Goal: Task Accomplishment & Management: Use online tool/utility

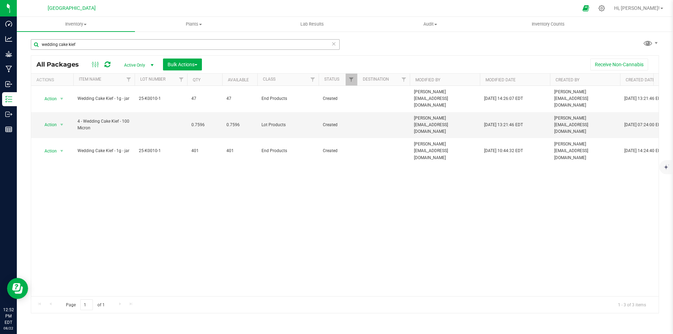
drag, startPoint x: 128, startPoint y: 42, endPoint x: 40, endPoint y: 42, distance: 88.0
click at [40, 42] on input "wedding cake kief" at bounding box center [185, 44] width 309 height 11
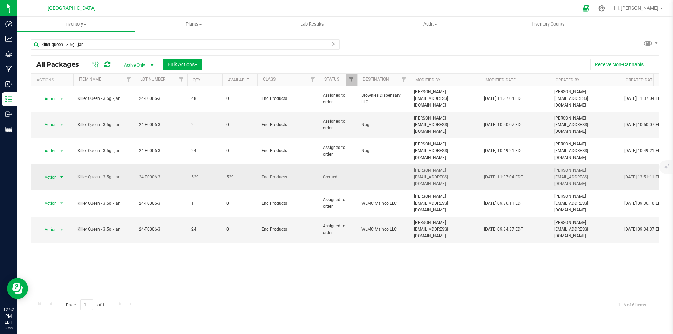
type input "killer queen - 3.5g - jar"
click at [48, 173] on span "Action" at bounding box center [47, 178] width 19 height 10
click at [72, 239] on li "Print package label" at bounding box center [61, 238] width 45 height 11
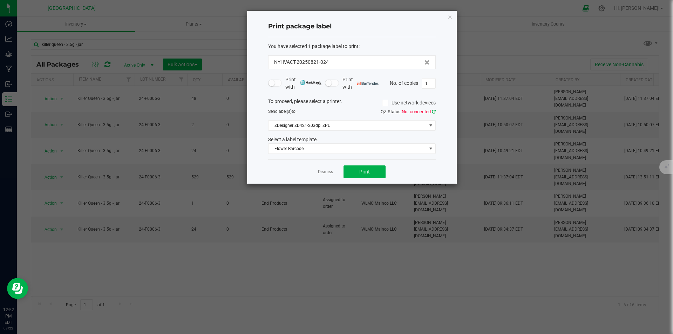
click at [434, 110] on icon at bounding box center [434, 111] width 4 height 5
click at [354, 145] on span "Flower Barcode" at bounding box center [348, 149] width 158 height 10
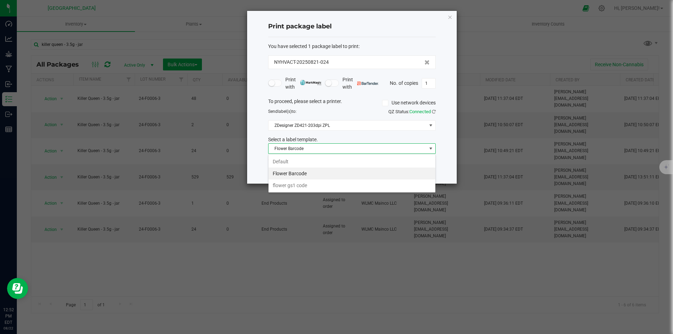
scroll to position [11, 168]
click at [324, 173] on li "Flower Barcode" at bounding box center [352, 174] width 167 height 12
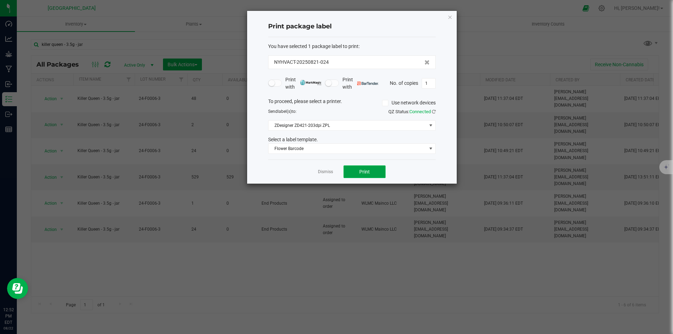
click at [376, 172] on button "Print" at bounding box center [365, 172] width 42 height 13
click at [448, 17] on icon "button" at bounding box center [450, 17] width 5 height 8
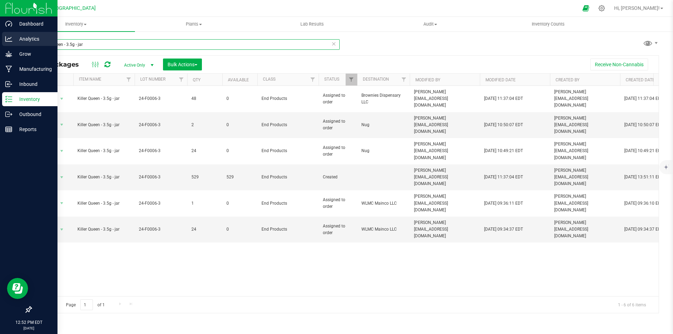
drag, startPoint x: 100, startPoint y: 42, endPoint x: 13, endPoint y: 45, distance: 86.3
click at [13, 44] on div "Dashboard Analytics Grow Manufacturing Inbound Inventory Outbound Reports 12:52…" at bounding box center [336, 167] width 673 height 334
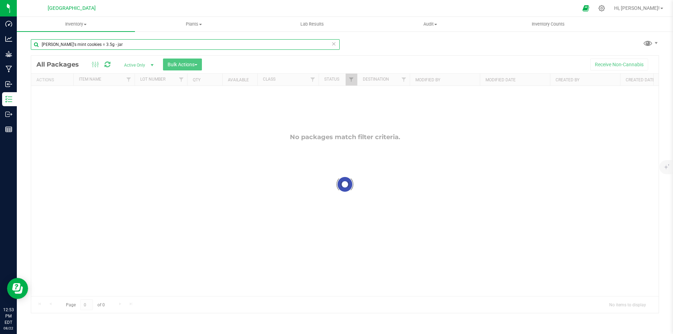
click at [83, 42] on input "[PERSON_NAME]'s mint cookies = 3.5g - jar" at bounding box center [185, 44] width 309 height 11
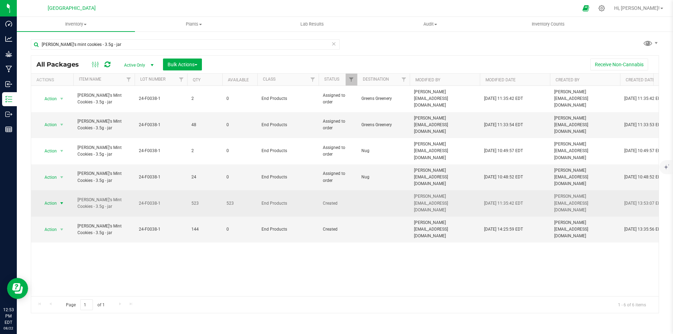
click at [49, 199] on span "Action" at bounding box center [47, 204] width 19 height 10
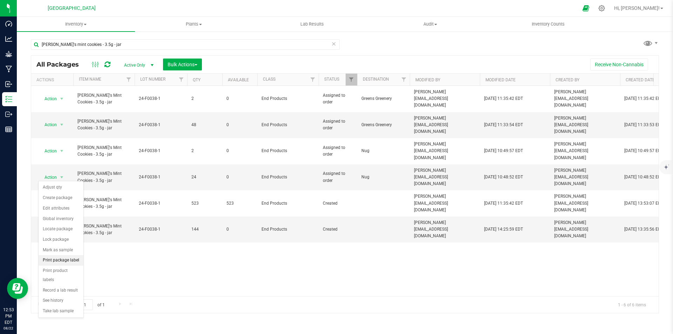
click at [63, 260] on li "Print package label" at bounding box center [61, 260] width 45 height 11
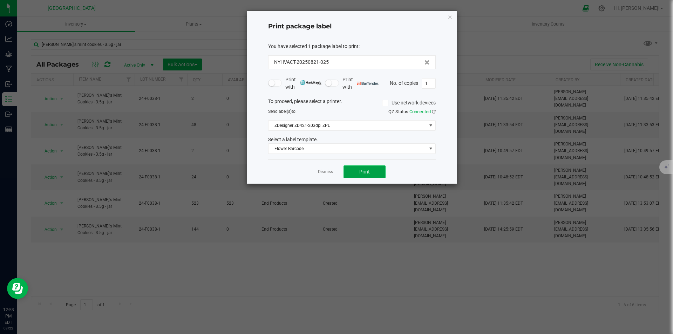
click at [364, 167] on button "Print" at bounding box center [365, 172] width 42 height 13
click at [451, 17] on icon "button" at bounding box center [450, 17] width 5 height 8
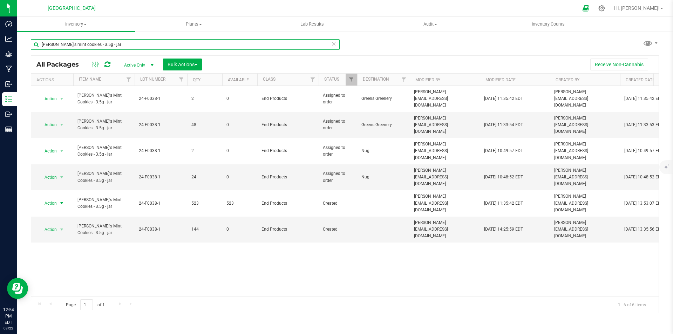
click at [89, 45] on input "[PERSON_NAME]'s mint cookies - 3.5g - jar" at bounding box center [185, 44] width 309 height 11
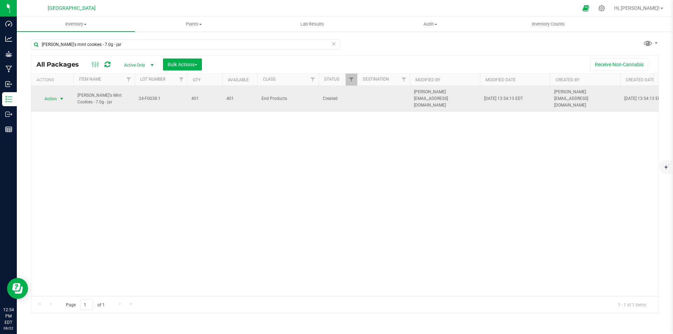
click at [56, 97] on span "Action" at bounding box center [47, 99] width 19 height 10
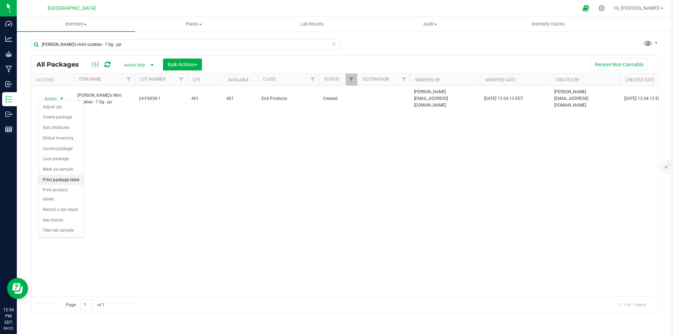
click at [64, 182] on li "Print package label" at bounding box center [61, 180] width 45 height 11
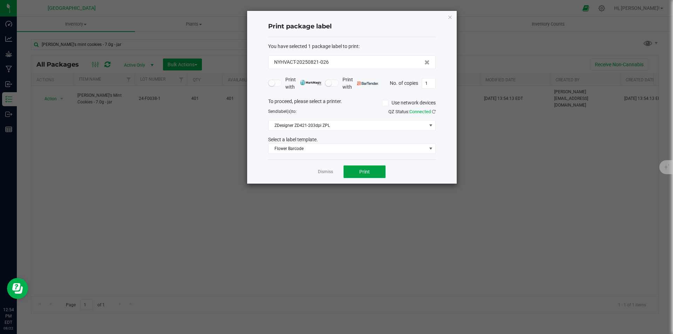
click at [358, 171] on button "Print" at bounding box center [365, 172] width 42 height 13
click at [449, 18] on icon "button" at bounding box center [450, 17] width 5 height 8
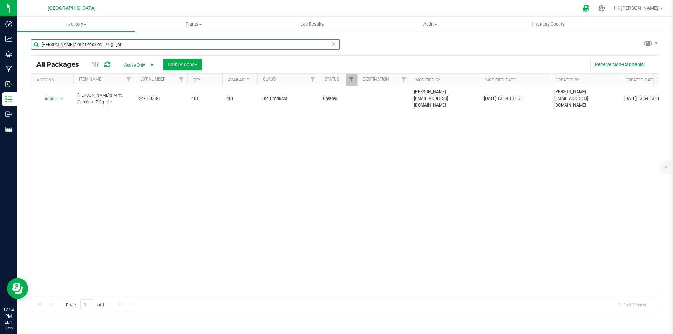
drag, startPoint x: 135, startPoint y: 47, endPoint x: -17, endPoint y: 47, distance: 152.2
click at [0, 47] on html "Dashboard Analytics Grow Manufacturing Inbound Inventory Outbound Reports 12:54…" at bounding box center [336, 167] width 673 height 334
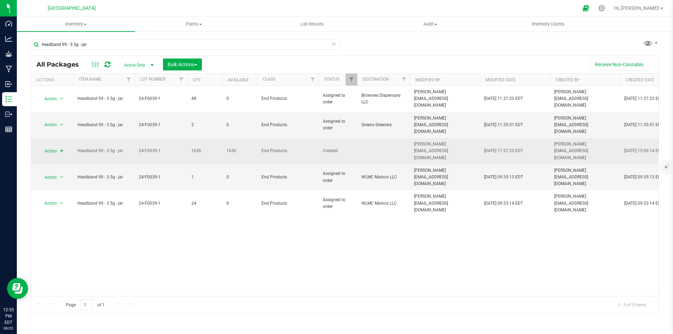
click at [48, 146] on span "Action" at bounding box center [47, 151] width 19 height 10
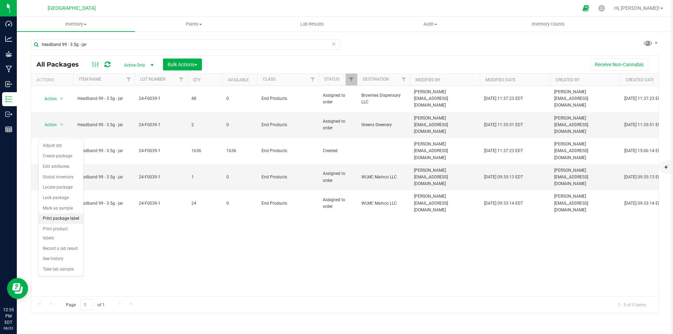
click at [65, 218] on li "Print package label" at bounding box center [61, 219] width 45 height 11
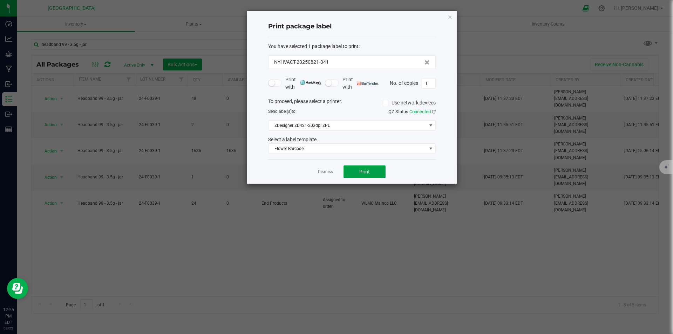
click at [372, 171] on button "Print" at bounding box center [365, 172] width 42 height 13
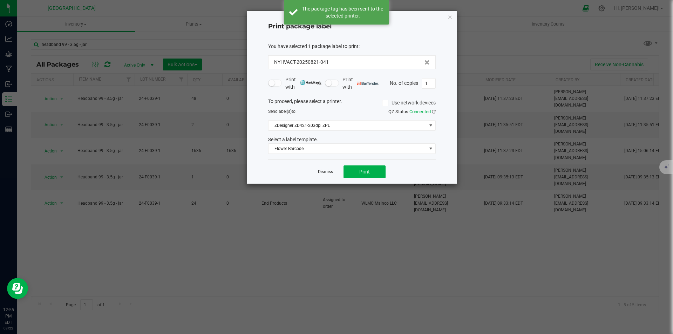
click at [332, 175] on link "Dismiss" at bounding box center [325, 172] width 15 height 6
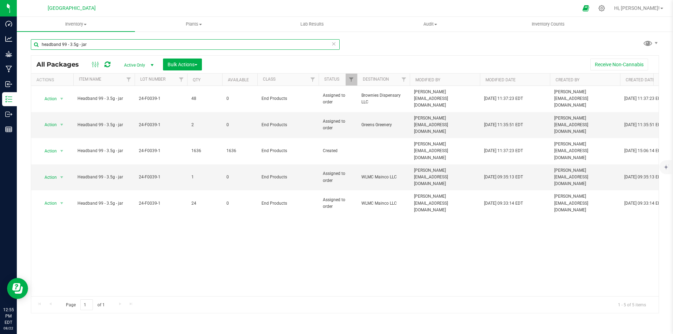
click at [97, 46] on input "headband 99 - 3.5g - jar" at bounding box center [185, 44] width 309 height 11
click at [77, 45] on input "headband 99 - 3.5g - jar" at bounding box center [185, 44] width 309 height 11
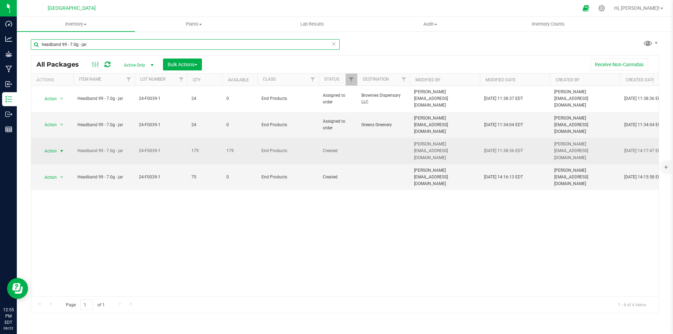
type input "headband 99 - 7.0g - jar"
click at [49, 146] on span "Action" at bounding box center [47, 151] width 19 height 10
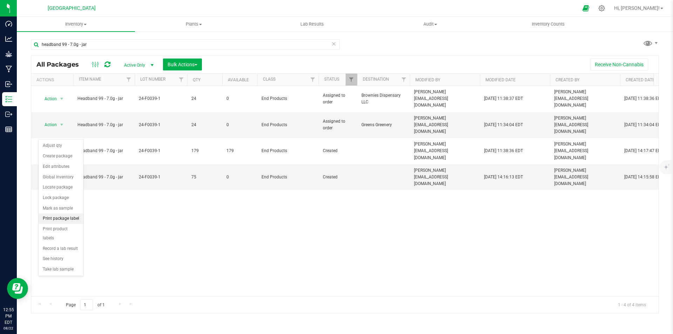
click at [63, 218] on li "Print package label" at bounding box center [61, 219] width 45 height 11
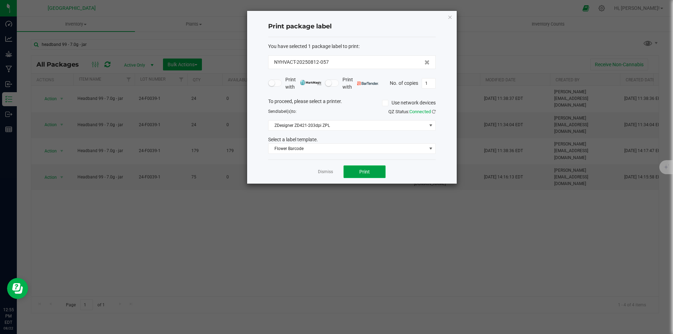
click at [367, 169] on span "Print" at bounding box center [364, 172] width 11 height 6
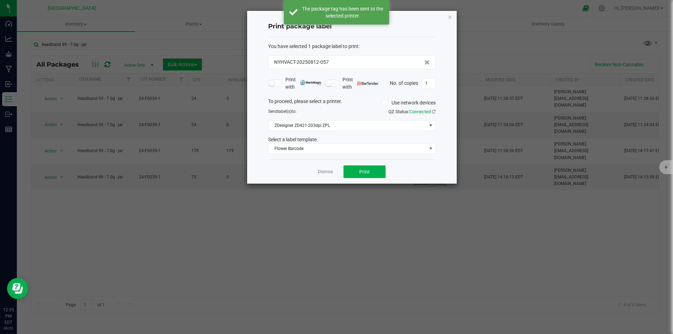
click at [446, 15] on div "Print package label You have selected 1 package label to print : NYHVACT-202508…" at bounding box center [352, 97] width 210 height 173
click at [447, 15] on div "Print package label You have selected 1 package label to print : NYHVACT-202508…" at bounding box center [352, 97] width 210 height 173
click at [450, 16] on icon "button" at bounding box center [450, 17] width 5 height 8
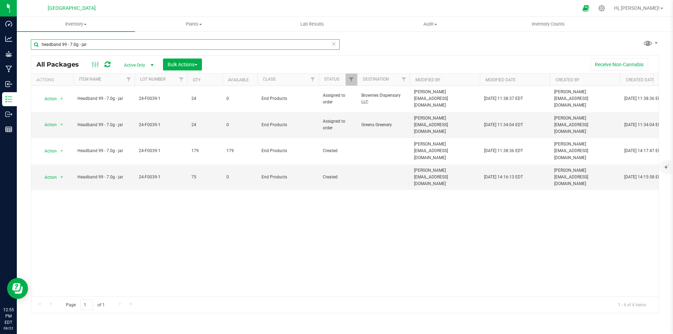
drag, startPoint x: 90, startPoint y: 47, endPoint x: -20, endPoint y: 44, distance: 110.2
click at [0, 44] on html "Dashboard Analytics Grow Manufacturing Inbound Inventory Outbound Reports 12:55…" at bounding box center [336, 167] width 673 height 334
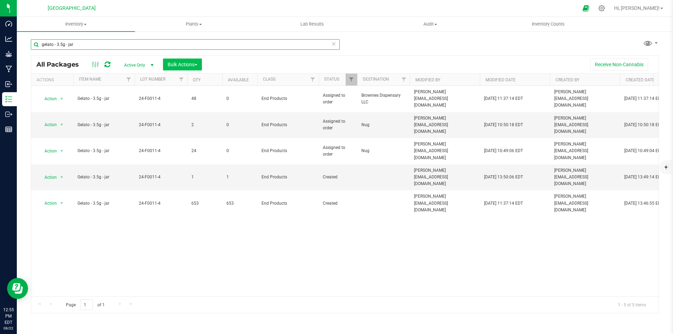
type input "gelato - 3.5g - jar"
click at [191, 64] on span "Bulk Actions" at bounding box center [183, 65] width 30 height 6
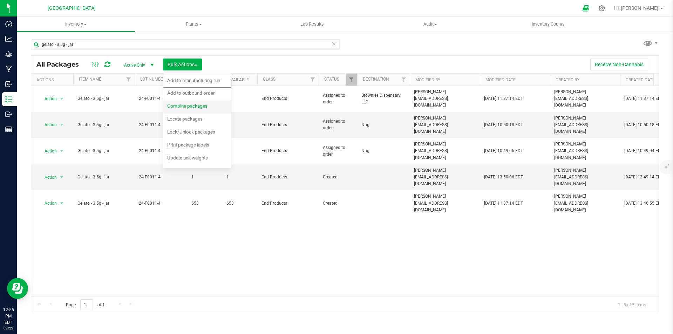
click at [195, 108] on span "Combine packages" at bounding box center [187, 106] width 40 height 6
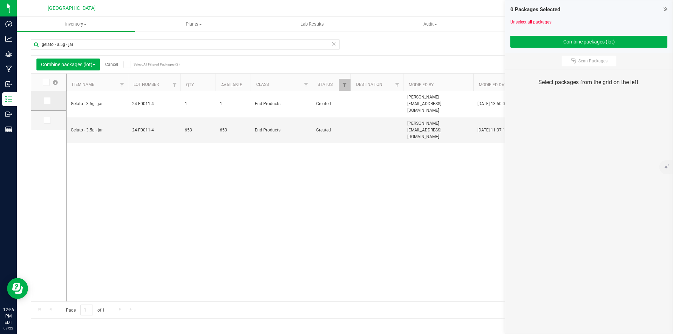
click at [48, 101] on icon at bounding box center [47, 101] width 5 height 0
click at [0, 0] on input "checkbox" at bounding box center [0, 0] width 0 height 0
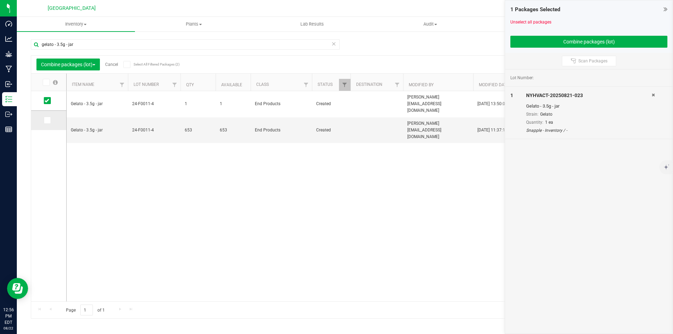
click at [47, 123] on span at bounding box center [47, 120] width 7 height 7
click at [0, 0] on input "checkbox" at bounding box center [0, 0] width 0 height 0
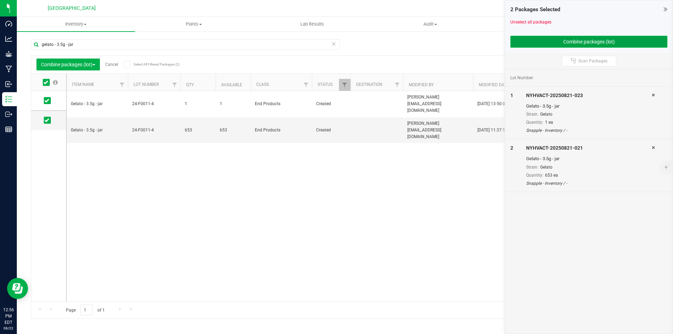
click at [572, 40] on button "Combine packages (lot)" at bounding box center [589, 42] width 157 height 12
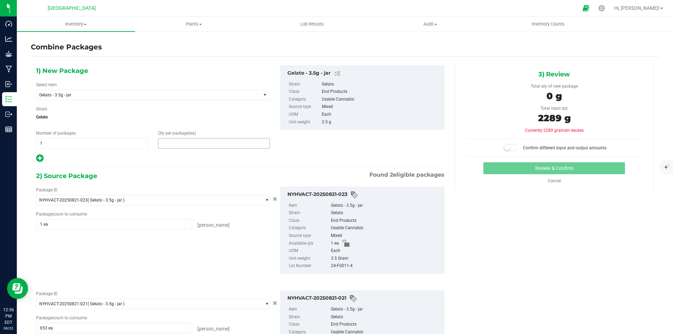
click at [220, 145] on span at bounding box center [214, 143] width 112 height 11
type input "654"
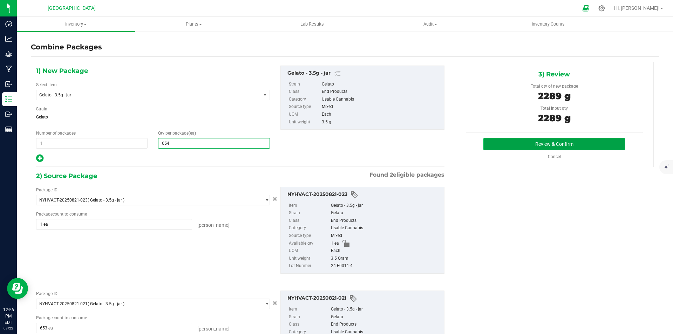
type input "654"
click at [573, 144] on button "Review & Confirm" at bounding box center [555, 144] width 142 height 12
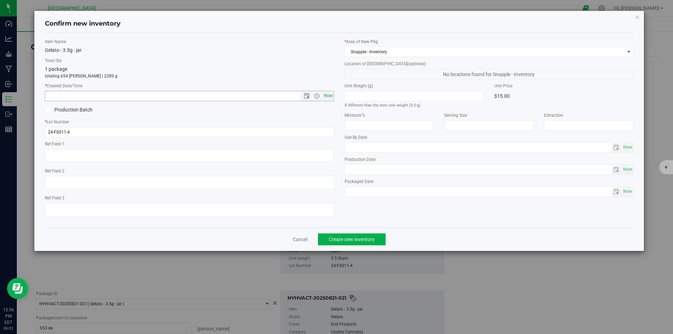
click at [325, 96] on span "Now" at bounding box center [328, 96] width 12 height 10
type input "[DATE] 12:56 PM"
click at [354, 243] on button "Create new inventory" at bounding box center [352, 240] width 68 height 12
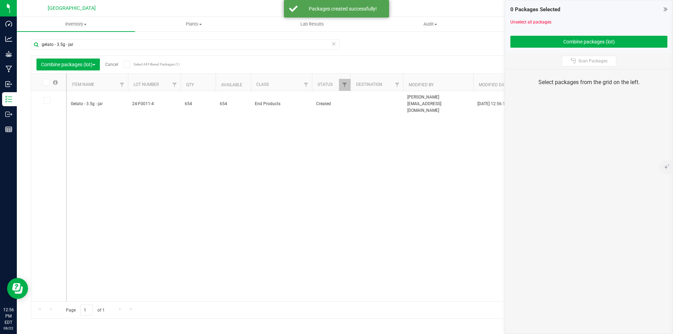
click at [112, 65] on link "Cancel" at bounding box center [111, 64] width 13 height 5
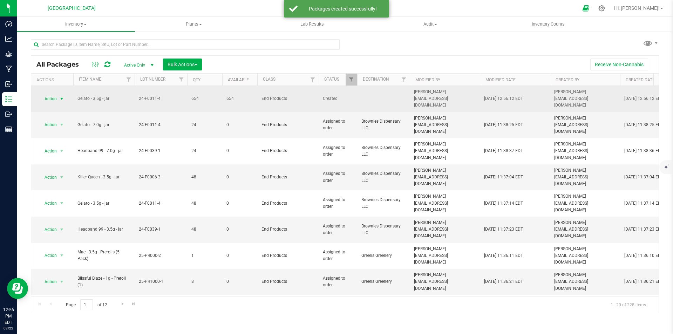
click at [50, 94] on span "Action" at bounding box center [47, 99] width 19 height 10
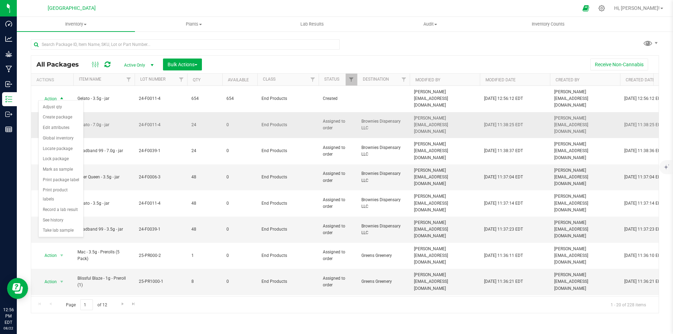
click at [195, 122] on span "24" at bounding box center [204, 125] width 27 height 7
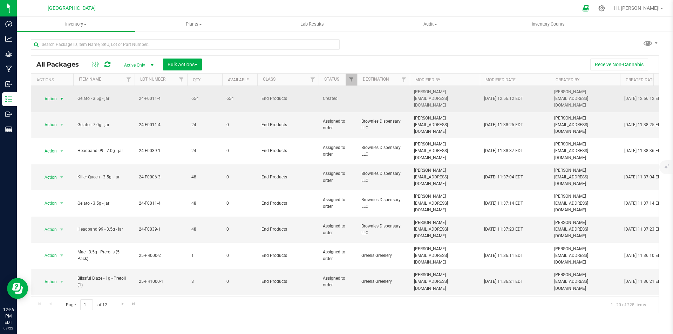
click at [49, 95] on span "Action" at bounding box center [47, 99] width 19 height 10
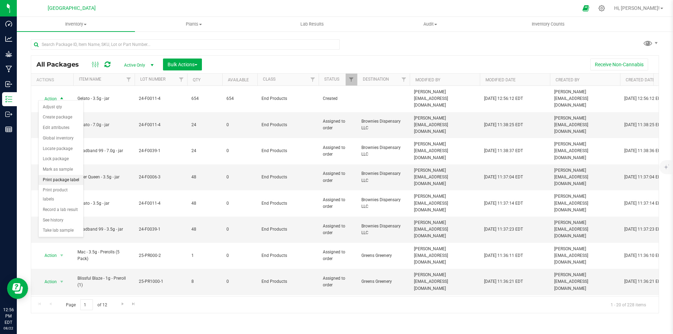
click at [61, 182] on li "Print package label" at bounding box center [61, 180] width 45 height 11
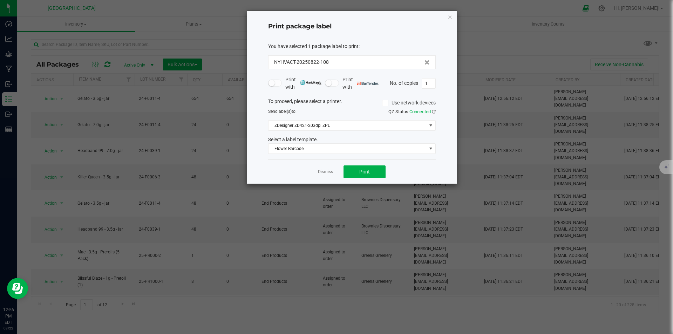
click at [371, 165] on div "Dismiss Print" at bounding box center [352, 172] width 168 height 24
click at [371, 171] on button "Print" at bounding box center [365, 172] width 42 height 13
click at [452, 13] on icon "button" at bounding box center [450, 17] width 5 height 8
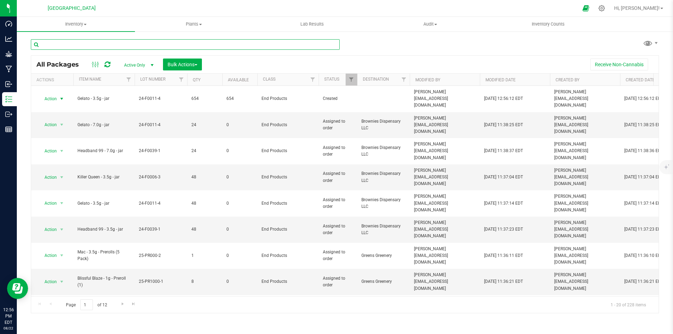
click at [176, 44] on input "text" at bounding box center [185, 44] width 309 height 11
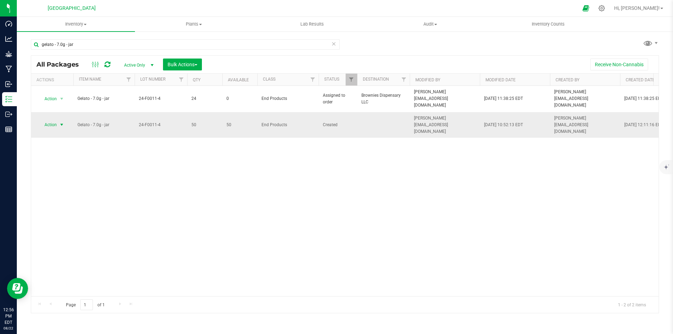
click at [58, 120] on span "select" at bounding box center [62, 125] width 9 height 10
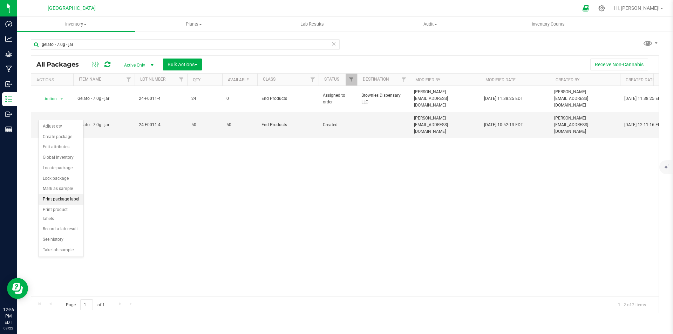
click at [66, 199] on li "Print package label" at bounding box center [61, 199] width 45 height 11
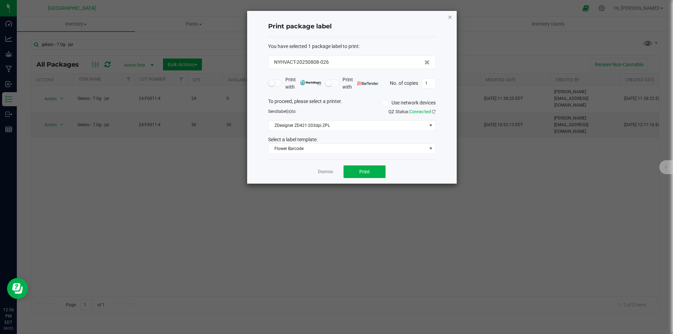
click at [450, 16] on icon "button" at bounding box center [450, 17] width 5 height 8
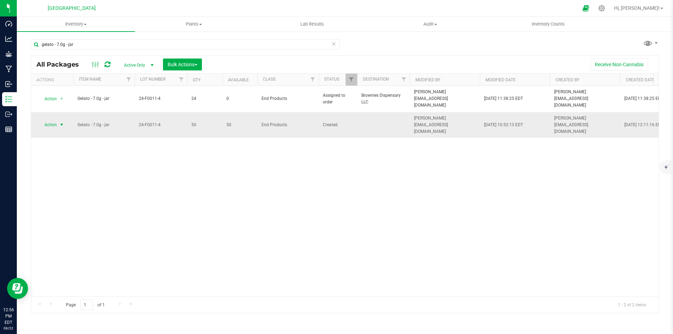
click at [53, 120] on span "Action" at bounding box center [47, 125] width 19 height 10
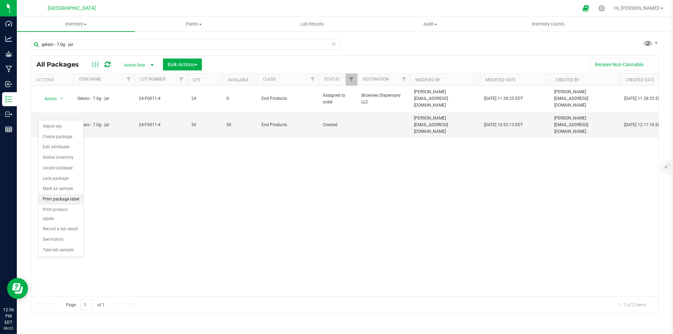
click at [62, 198] on li "Print package label" at bounding box center [61, 199] width 45 height 11
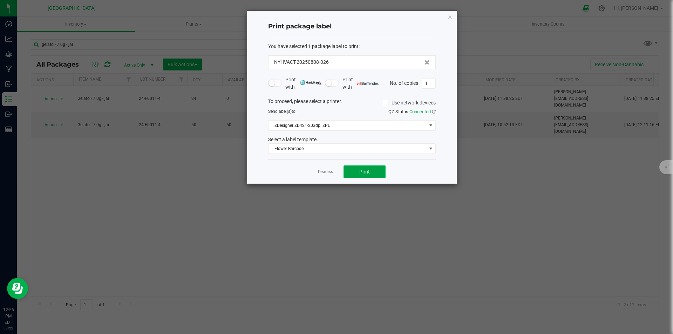
click at [366, 168] on button "Print" at bounding box center [365, 172] width 42 height 13
click at [451, 15] on icon "button" at bounding box center [450, 17] width 5 height 8
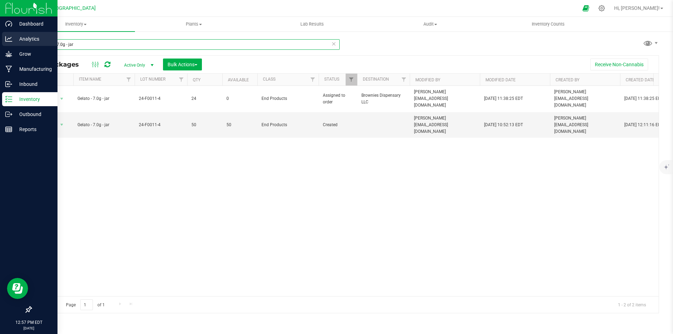
drag, startPoint x: 85, startPoint y: 45, endPoint x: 12, endPoint y: 45, distance: 73.3
click at [12, 45] on div "Dashboard Analytics Grow Manufacturing Inbound Inventory Outbound Reports 12:57…" at bounding box center [336, 167] width 673 height 334
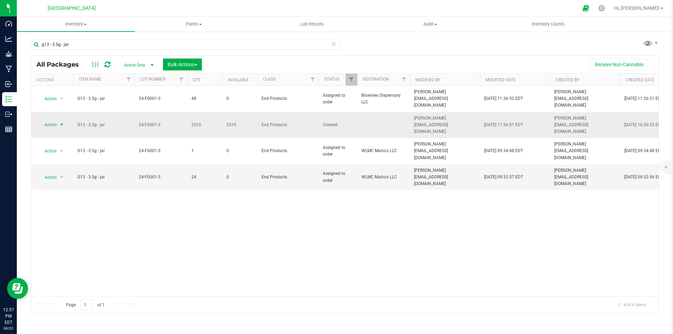
click at [56, 120] on span "Action" at bounding box center [47, 125] width 19 height 10
click at [64, 199] on li "Print package label" at bounding box center [61, 199] width 45 height 11
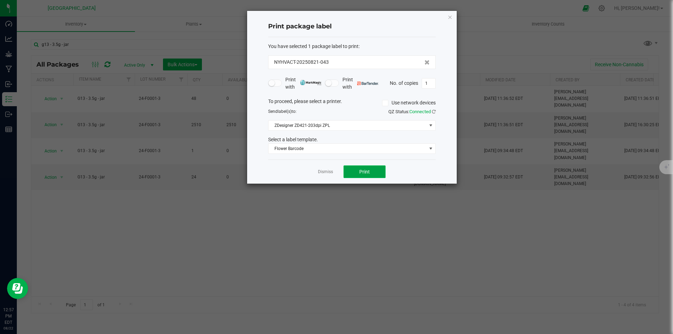
click at [362, 172] on span "Print" at bounding box center [364, 172] width 11 height 6
click at [451, 18] on icon "button" at bounding box center [450, 17] width 5 height 8
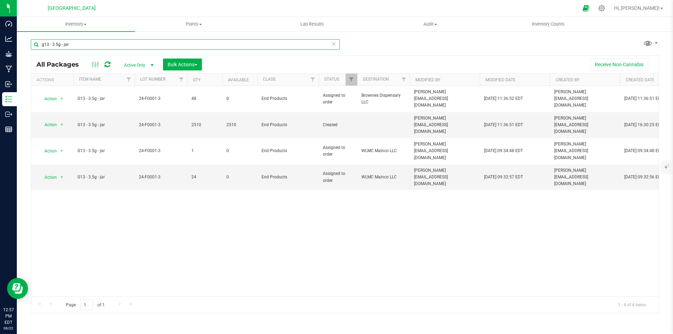
click at [57, 43] on input "g13 - 3.5g - jar" at bounding box center [185, 44] width 309 height 11
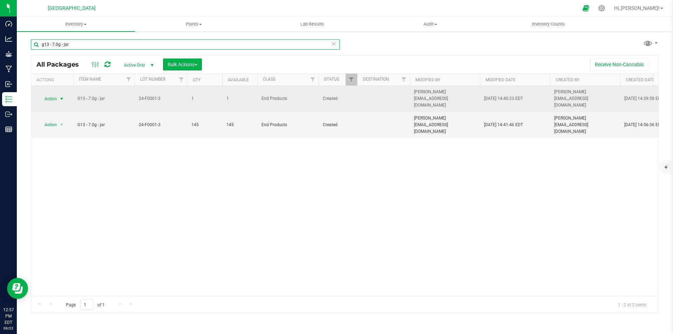
type input "g13 - 7.0g - jar"
click at [47, 94] on span "Action" at bounding box center [47, 99] width 19 height 10
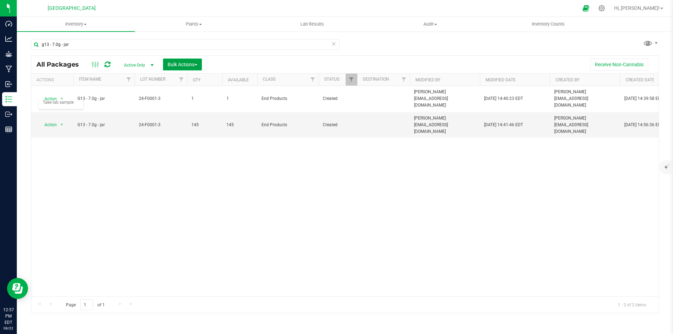
click at [179, 65] on span "Bulk Actions" at bounding box center [183, 65] width 30 height 6
click at [186, 109] on span "Combine packages" at bounding box center [187, 106] width 40 height 6
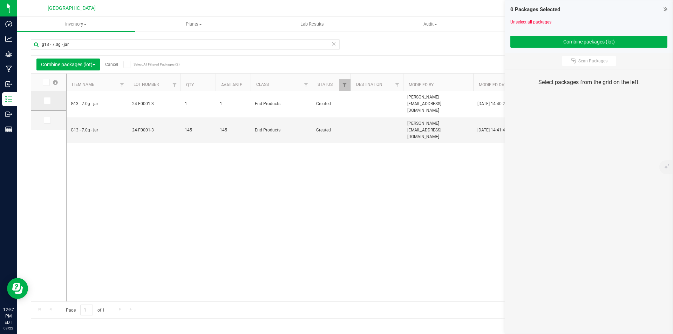
click at [45, 101] on icon at bounding box center [47, 101] width 5 height 0
click at [0, 0] on input "checkbox" at bounding box center [0, 0] width 0 height 0
click at [52, 119] on label at bounding box center [49, 120] width 10 height 7
click at [0, 0] on input "checkbox" at bounding box center [0, 0] width 0 height 0
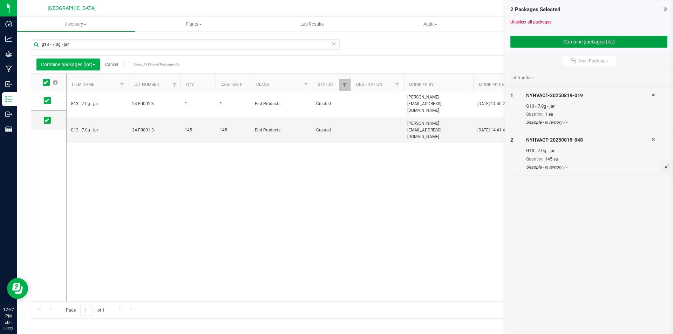
click at [579, 45] on button "Combine packages (lot)" at bounding box center [589, 42] width 157 height 12
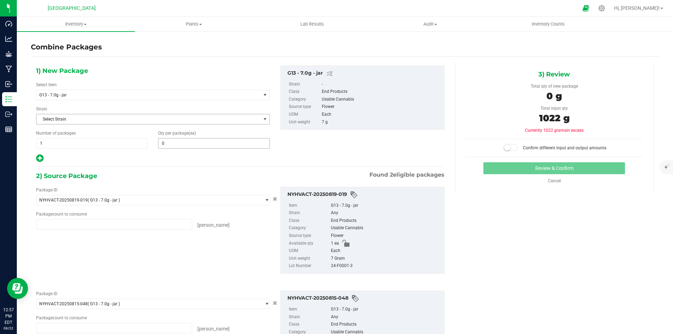
type input "1 ea"
type input "145 ea"
click at [212, 140] on span at bounding box center [214, 143] width 112 height 11
type input "146"
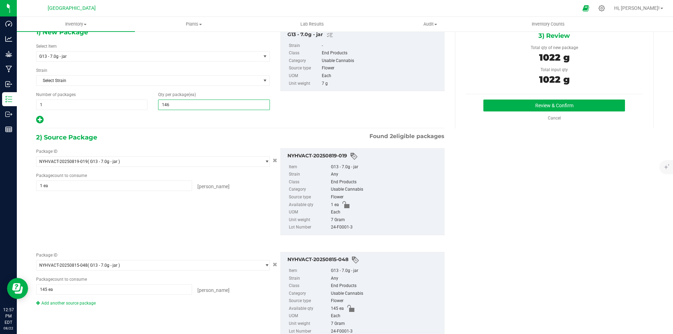
scroll to position [63, 0]
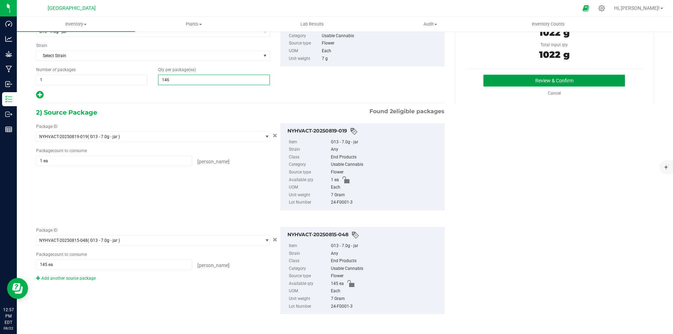
type input "146"
click at [580, 78] on button "Review & Confirm" at bounding box center [555, 81] width 142 height 12
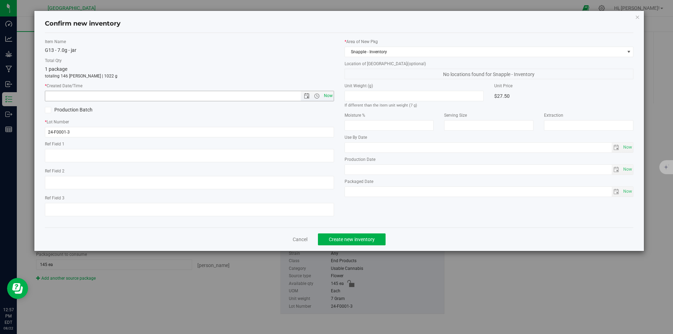
click at [332, 96] on span "Now" at bounding box center [328, 96] width 12 height 10
type input "[DATE] 12:57 PM"
click at [350, 247] on div "Cancel Create new inventory" at bounding box center [339, 239] width 589 height 23
click at [352, 239] on span "Create new inventory" at bounding box center [352, 240] width 46 height 6
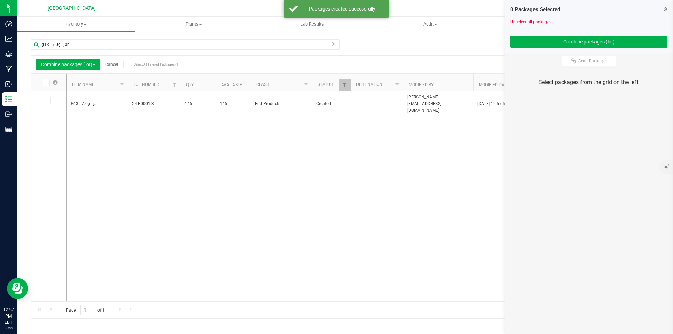
click at [110, 66] on link "Cancel" at bounding box center [111, 64] width 13 height 5
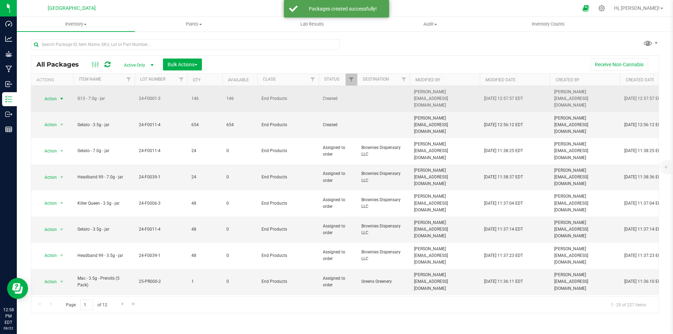
click at [45, 95] on span "Action" at bounding box center [47, 99] width 19 height 10
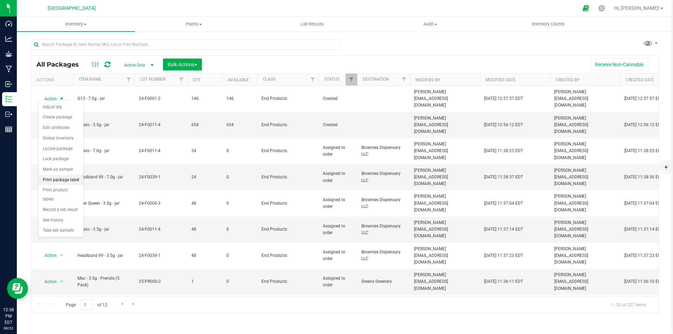
click at [65, 180] on li "Print package label" at bounding box center [61, 180] width 45 height 11
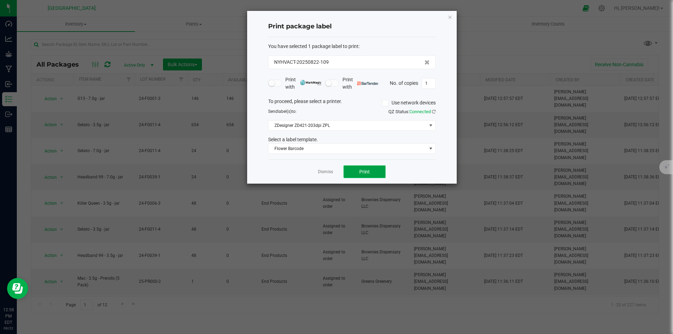
click at [374, 167] on button "Print" at bounding box center [365, 172] width 42 height 13
click at [452, 17] on icon "button" at bounding box center [450, 17] width 5 height 8
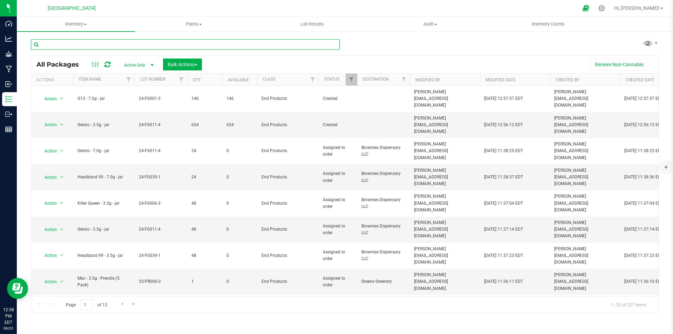
click at [113, 47] on input "text" at bounding box center [185, 44] width 309 height 11
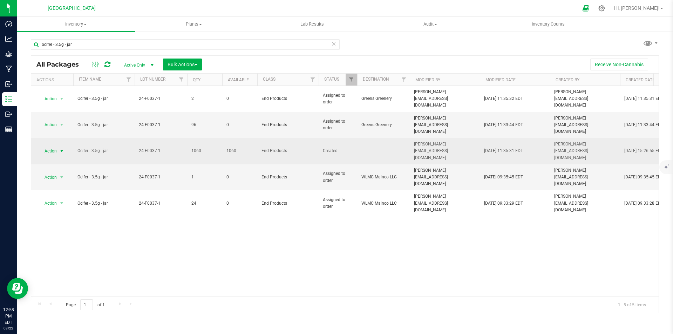
click at [62, 148] on span "select" at bounding box center [62, 151] width 6 height 6
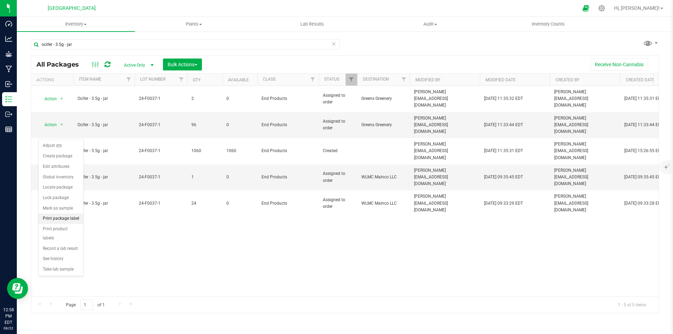
click at [69, 222] on li "Print package label" at bounding box center [61, 219] width 45 height 11
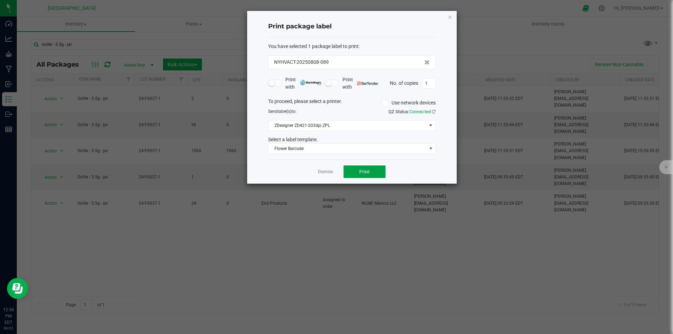
click at [369, 173] on span "Print" at bounding box center [364, 172] width 11 height 6
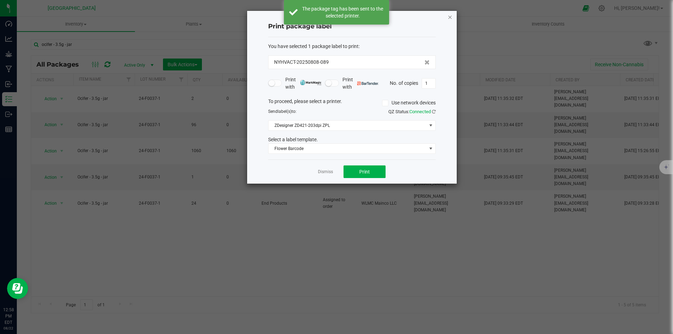
click at [450, 14] on icon "button" at bounding box center [450, 17] width 5 height 8
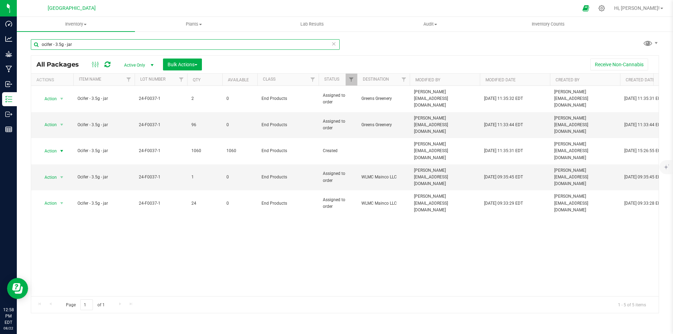
click at [52, 45] on input "ocifer - 3.5g - jar" at bounding box center [185, 44] width 309 height 11
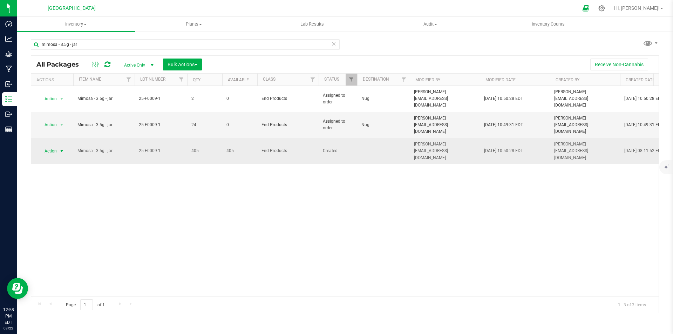
click at [62, 148] on span "select" at bounding box center [62, 151] width 6 height 6
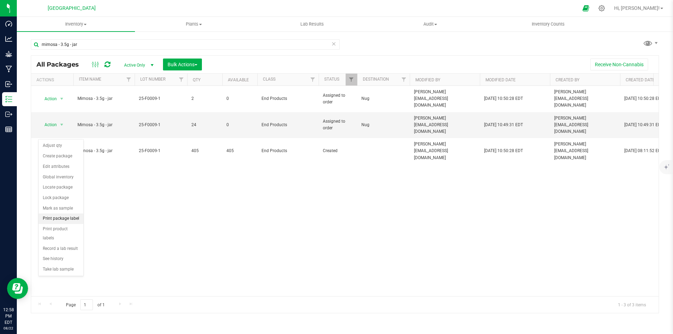
click at [66, 222] on li "Print package label" at bounding box center [61, 219] width 45 height 11
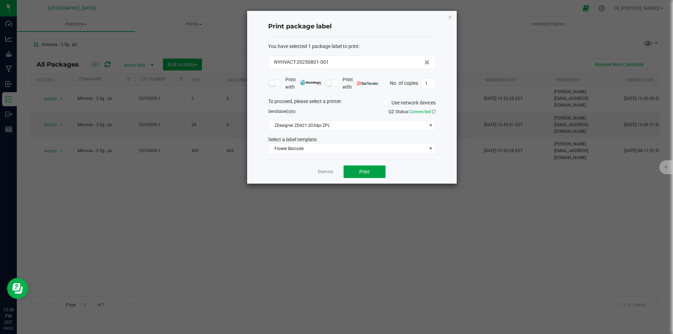
click at [368, 175] on span "Print" at bounding box center [364, 172] width 11 height 6
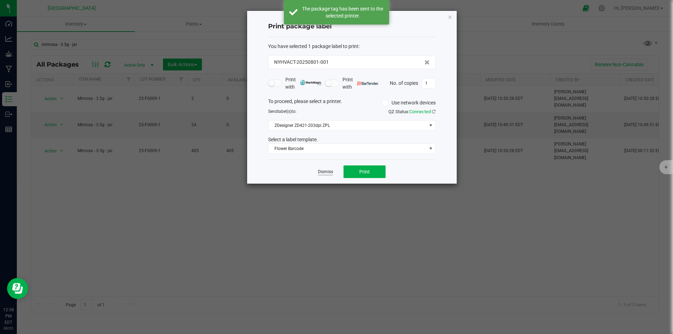
click at [328, 171] on link "Dismiss" at bounding box center [325, 172] width 15 height 6
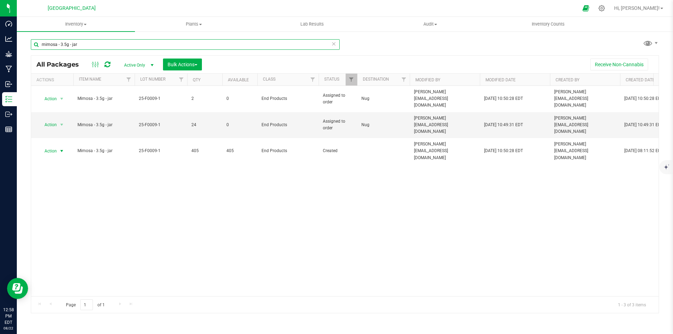
click at [56, 42] on input "mimosa - 3.5g - jar" at bounding box center [185, 44] width 309 height 11
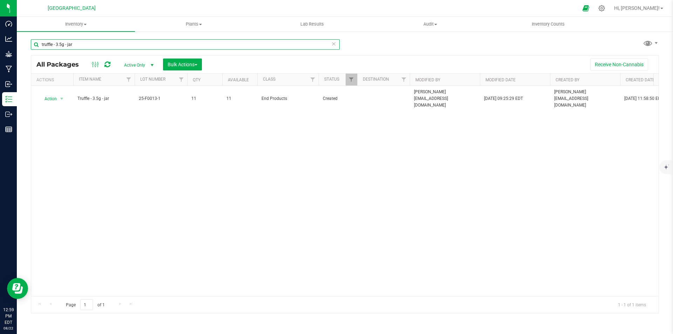
click at [91, 47] on input "truffle - 3.5g - jar" at bounding box center [185, 44] width 309 height 11
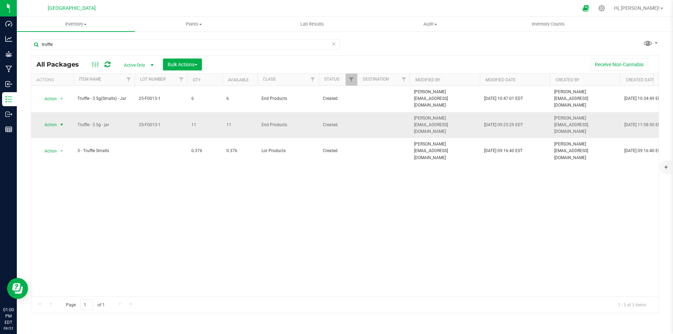
click at [60, 122] on span "select" at bounding box center [62, 125] width 6 height 6
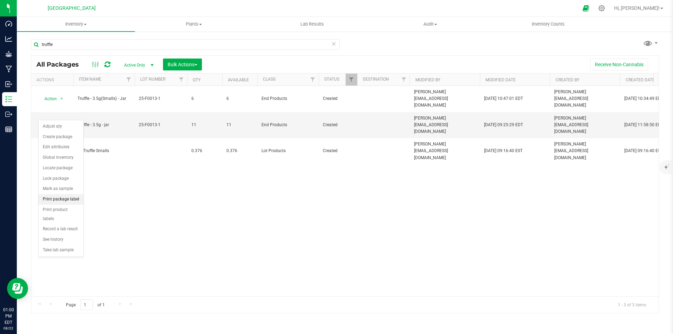
click at [66, 200] on li "Print package label" at bounding box center [61, 199] width 45 height 11
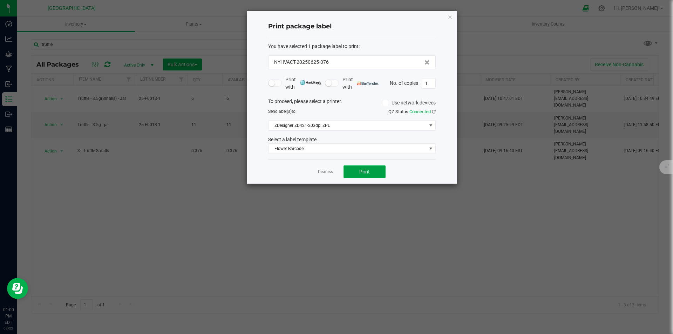
click at [362, 170] on span "Print" at bounding box center [364, 172] width 11 height 6
click at [451, 15] on icon "button" at bounding box center [450, 17] width 5 height 8
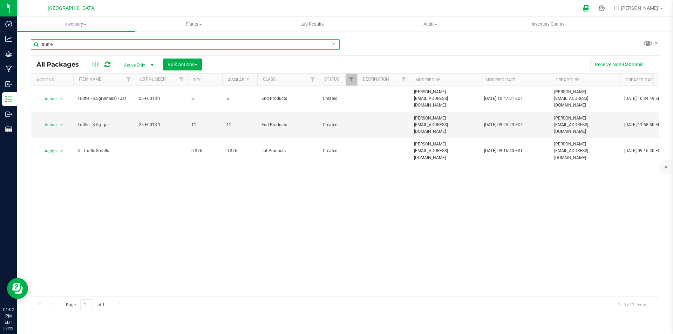
click at [68, 40] on input "truffle" at bounding box center [185, 44] width 309 height 11
type input "t"
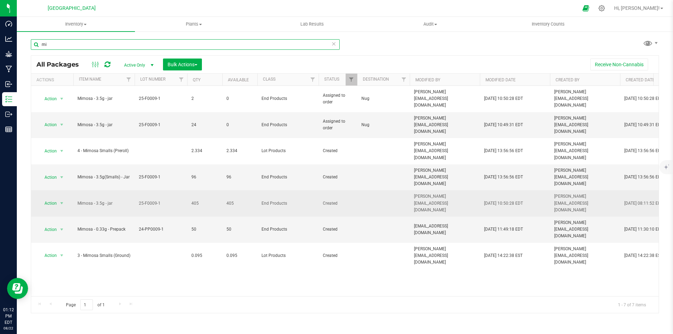
type input "m"
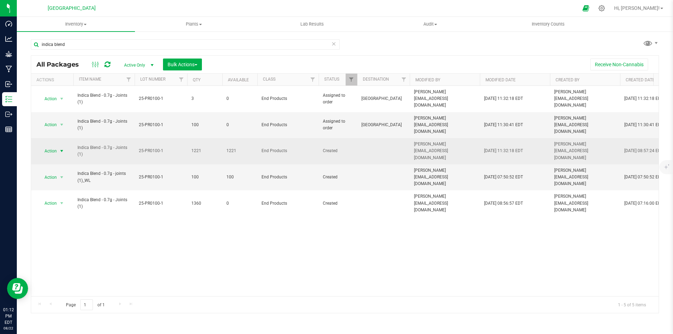
click at [56, 146] on span "Action" at bounding box center [47, 151] width 19 height 10
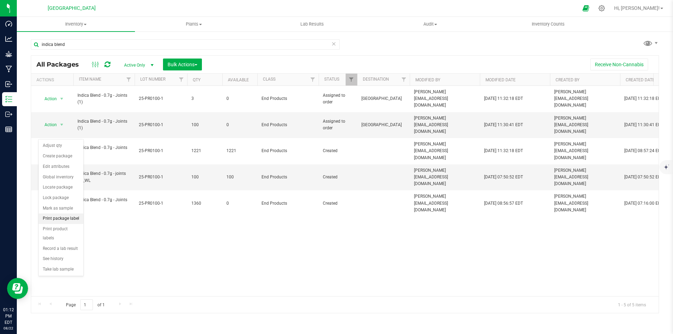
drag, startPoint x: 59, startPoint y: 217, endPoint x: 55, endPoint y: 217, distance: 3.5
click at [58, 217] on li "Print package label" at bounding box center [61, 219] width 45 height 11
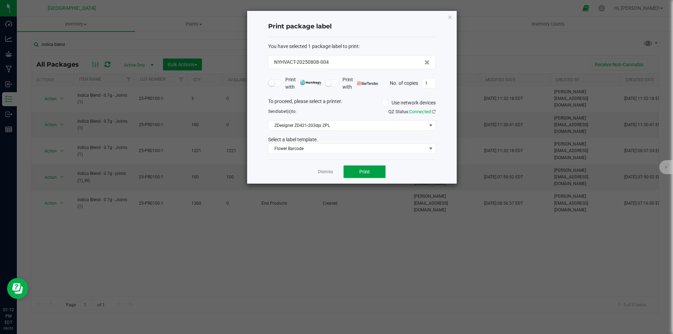
click at [375, 168] on button "Print" at bounding box center [365, 172] width 42 height 13
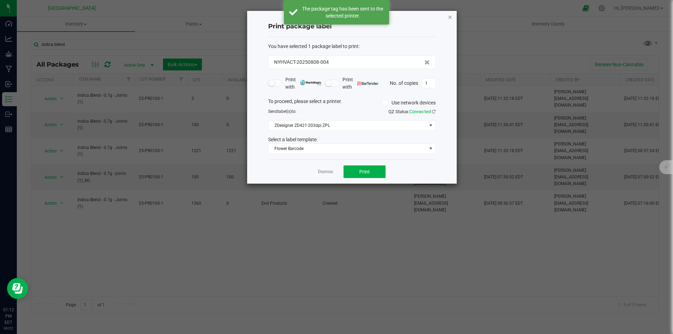
click at [449, 15] on icon "button" at bounding box center [450, 17] width 5 height 8
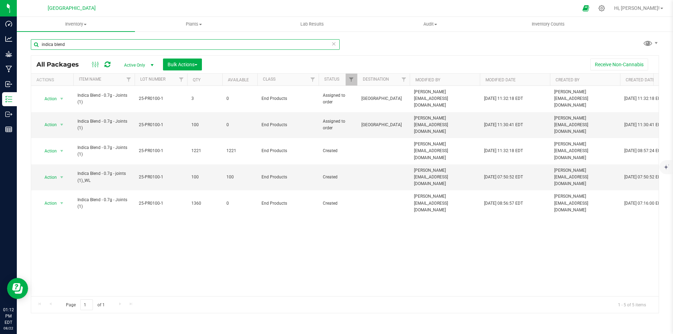
click at [52, 45] on input "indica blend" at bounding box center [185, 44] width 309 height 11
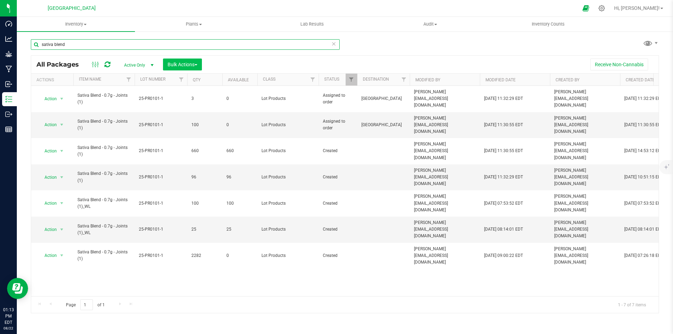
type input "sativa blend"
click at [170, 65] on span "Bulk Actions" at bounding box center [183, 65] width 30 height 6
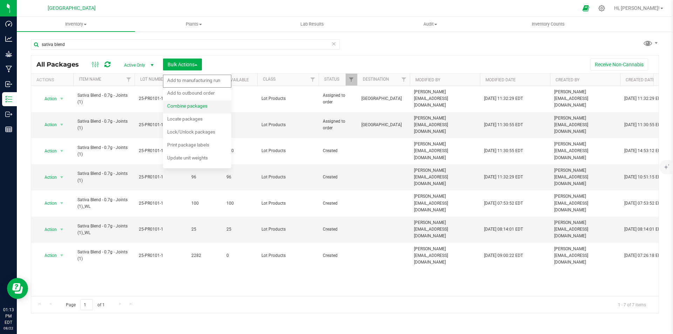
click at [186, 109] on span "Combine packages" at bounding box center [187, 106] width 40 height 6
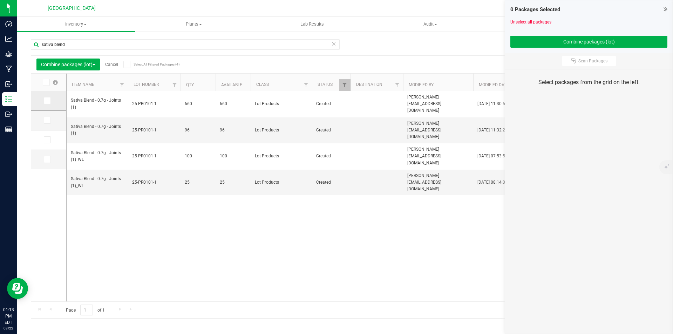
click at [52, 102] on label at bounding box center [49, 100] width 10 height 7
click at [0, 0] on input "checkbox" at bounding box center [0, 0] width 0 height 0
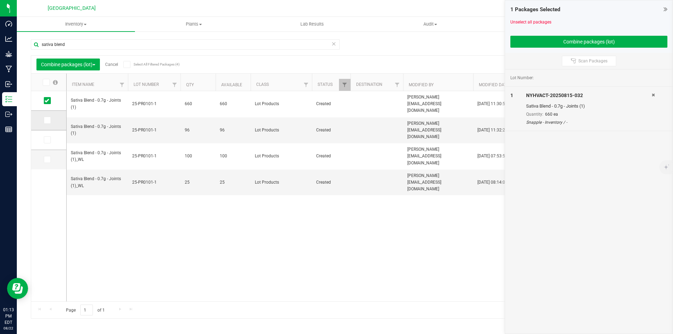
click at [51, 121] on span at bounding box center [47, 120] width 7 height 7
click at [0, 0] on input "checkbox" at bounding box center [0, 0] width 0 height 0
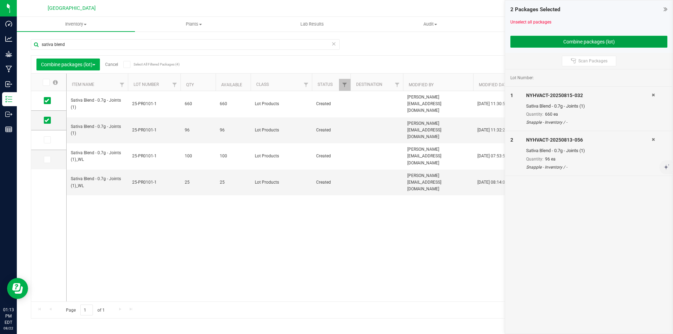
click at [557, 44] on button "Combine packages (lot)" at bounding box center [589, 42] width 157 height 12
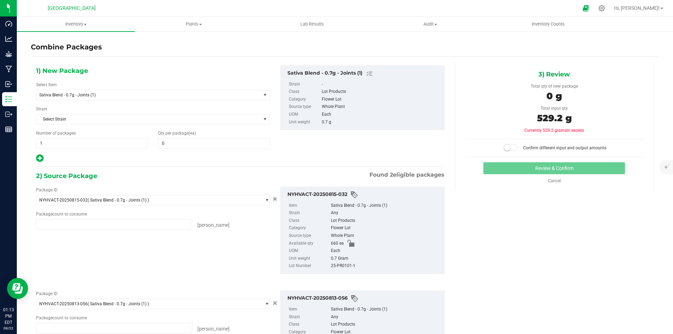
type input "660 ea"
type input "96 ea"
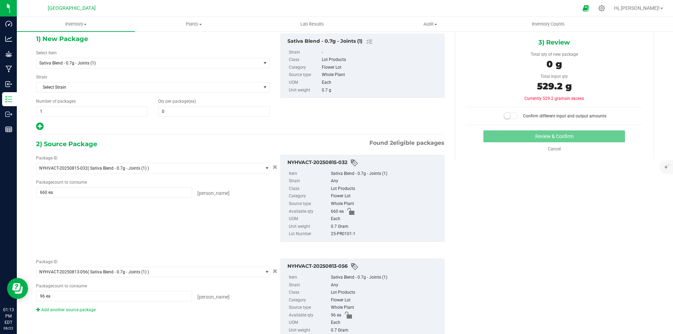
scroll to position [63, 0]
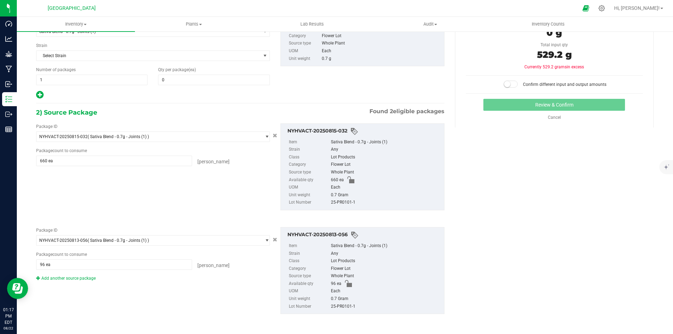
click at [219, 87] on div "1) New Package Select Item Sativa Blend - 0.7g - Joints (1) 2 - BIOMASS - 200 M…" at bounding box center [153, 51] width 244 height 98
click at [223, 80] on span at bounding box center [214, 80] width 112 height 11
type input "756"
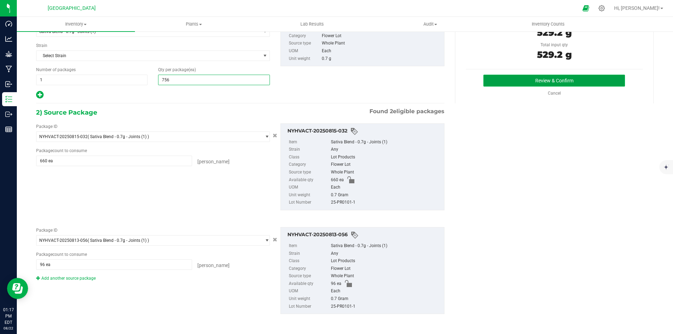
type input "756"
click at [601, 82] on button "Review & Confirm" at bounding box center [555, 81] width 142 height 12
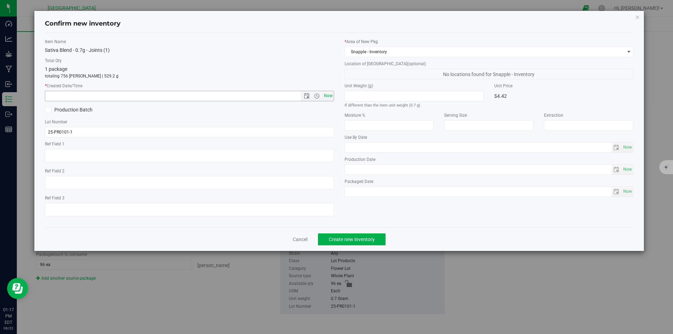
click at [332, 94] on span "Now" at bounding box center [328, 96] width 12 height 10
type input "[DATE] 1:17 PM"
click at [360, 241] on span "Create new inventory" at bounding box center [352, 240] width 46 height 6
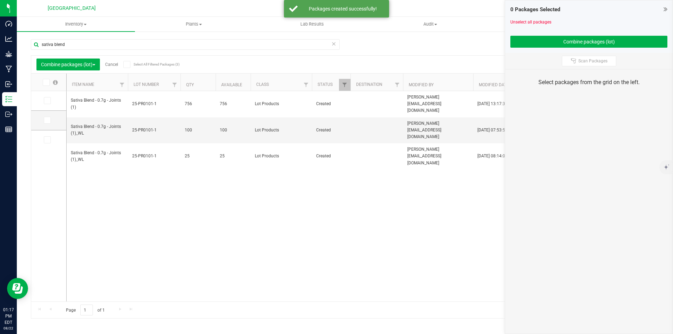
click at [113, 63] on link "Cancel" at bounding box center [111, 64] width 13 height 5
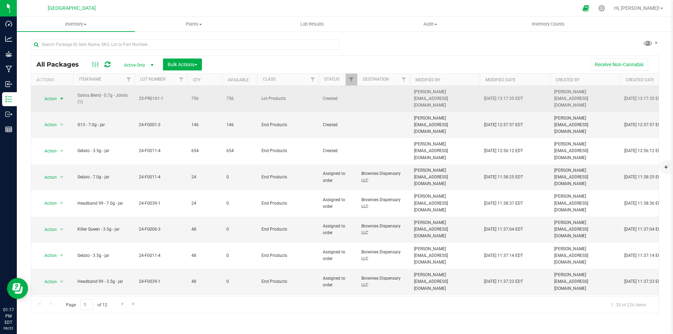
click at [43, 94] on span "Action" at bounding box center [47, 99] width 19 height 10
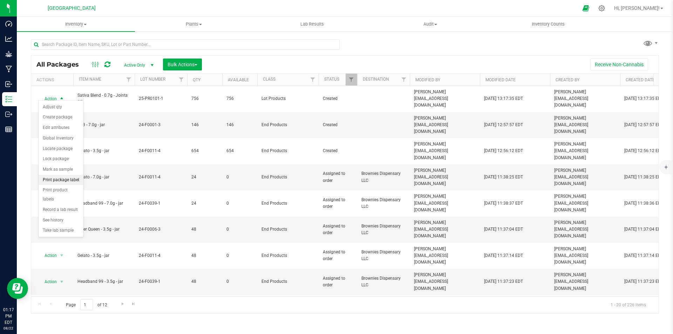
click at [59, 176] on li "Print package label" at bounding box center [61, 180] width 45 height 11
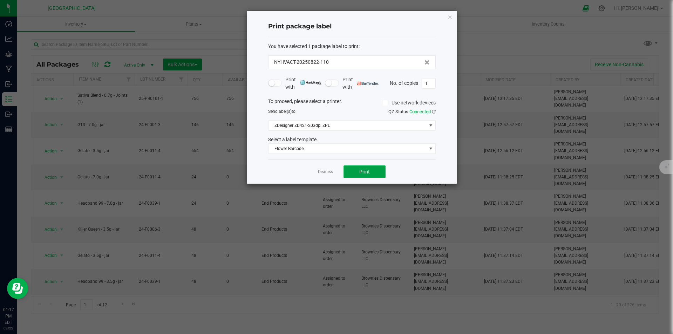
click at [378, 173] on button "Print" at bounding box center [365, 172] width 42 height 13
click at [451, 15] on icon "button" at bounding box center [450, 17] width 5 height 8
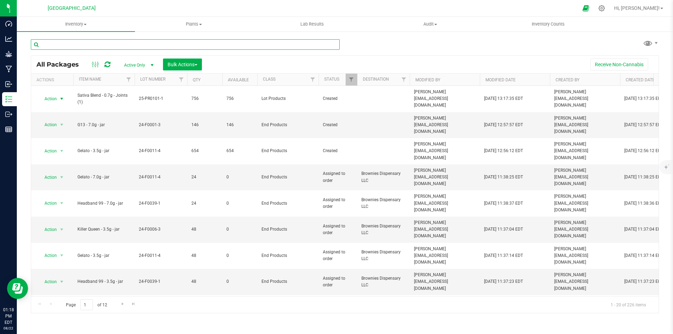
click at [112, 42] on input "text" at bounding box center [185, 44] width 309 height 11
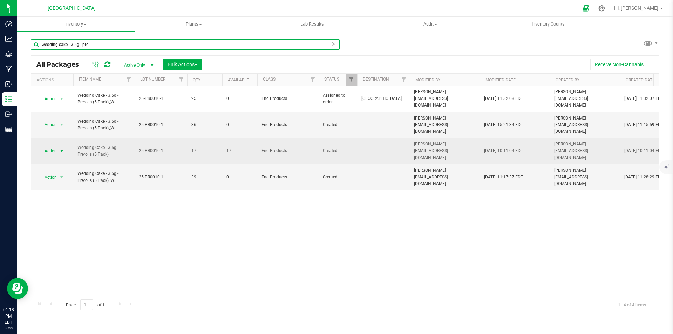
type input "wedding cake - 3.5g - pre"
click at [61, 148] on span "select" at bounding box center [62, 151] width 6 height 6
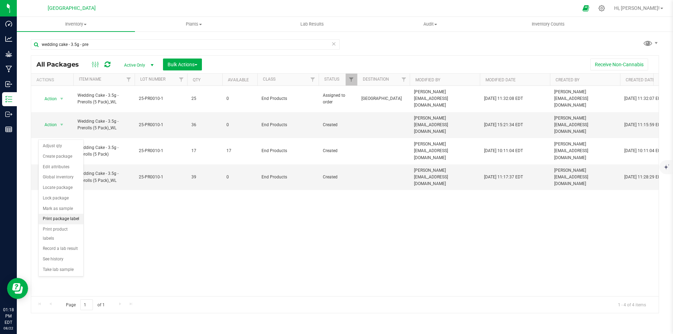
click at [68, 219] on li "Print package label" at bounding box center [61, 219] width 45 height 11
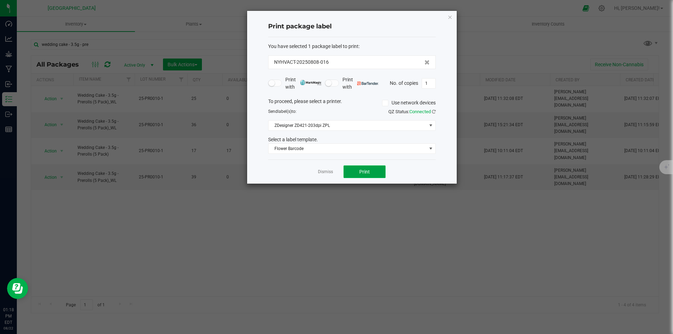
click at [372, 174] on button "Print" at bounding box center [365, 172] width 42 height 13
click at [452, 17] on icon "button" at bounding box center [450, 17] width 5 height 8
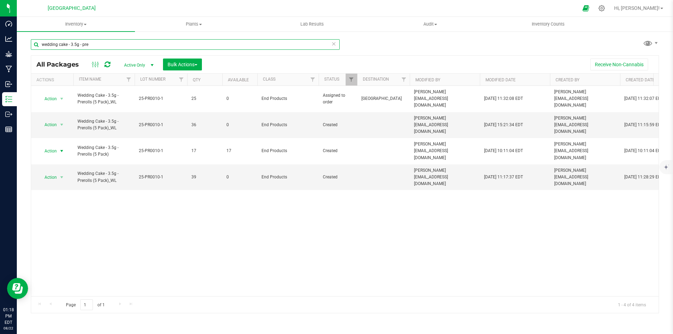
click at [111, 46] on input "wedding cake - 3.5g - pre" at bounding box center [185, 44] width 309 height 11
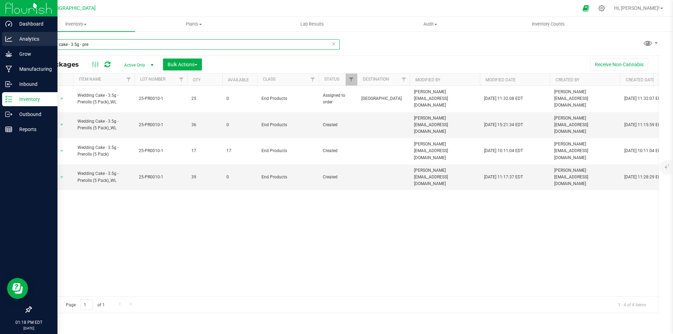
drag, startPoint x: 106, startPoint y: 45, endPoint x: 12, endPoint y: 36, distance: 94.4
click at [12, 36] on div "Dashboard Analytics Grow Manufacturing Inbound Inventory Outbound Reports 01:18…" at bounding box center [336, 167] width 673 height 334
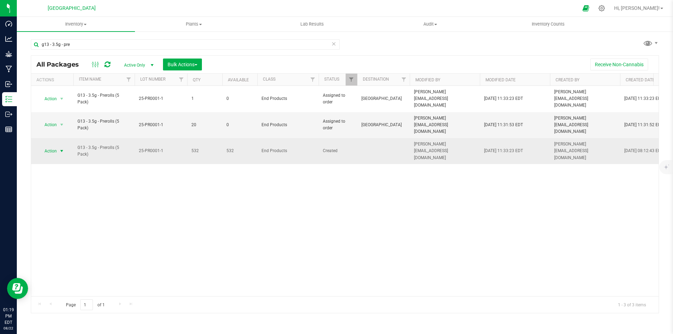
click at [49, 146] on span "Action" at bounding box center [47, 151] width 19 height 10
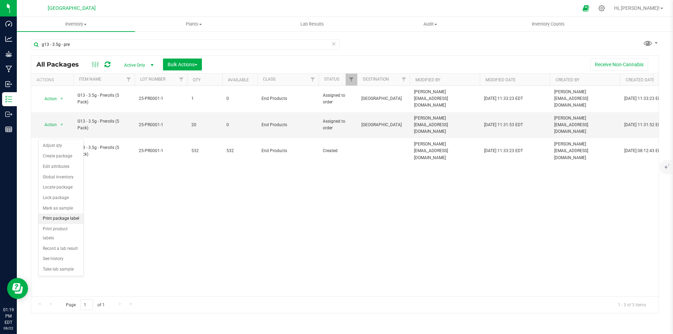
click at [66, 220] on li "Print package label" at bounding box center [61, 219] width 45 height 11
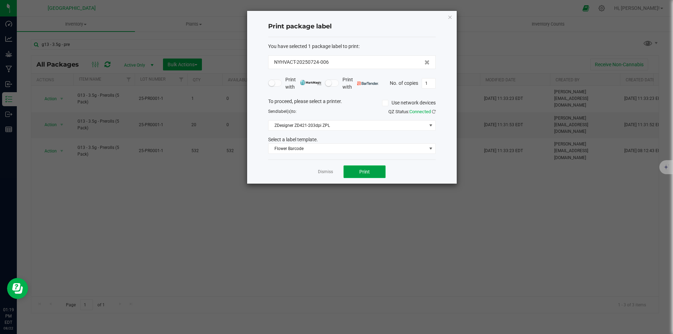
click at [369, 174] on span "Print" at bounding box center [364, 172] width 11 height 6
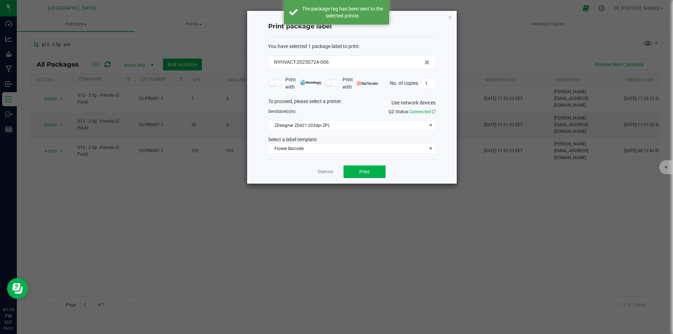
click at [454, 15] on div "Print package label You have selected 1 package label to print : NYHVACT-202507…" at bounding box center [352, 97] width 210 height 173
click at [452, 15] on icon "button" at bounding box center [450, 17] width 5 height 8
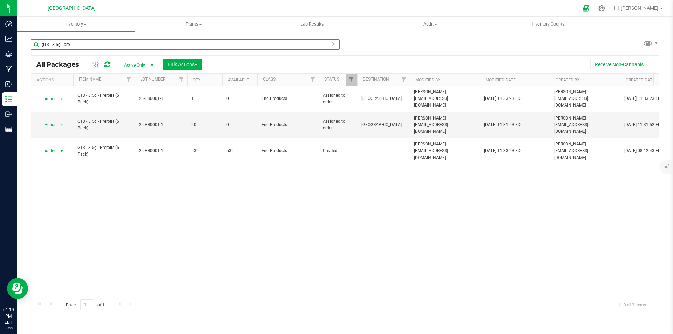
click at [49, 43] on input "g13 - 3.5g - pre" at bounding box center [185, 44] width 309 height 11
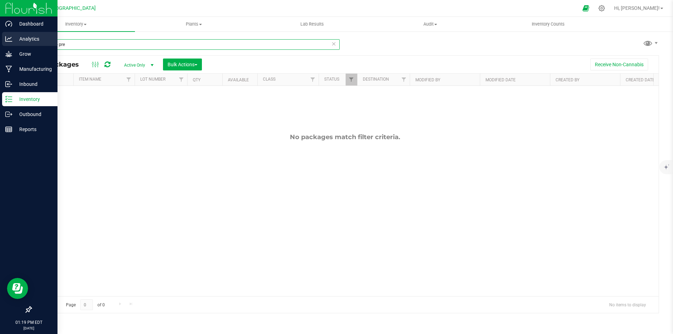
drag, startPoint x: 83, startPoint y: 41, endPoint x: 14, endPoint y: 43, distance: 69.9
click at [14, 43] on div "Dashboard Analytics Grow Manufacturing Inbound Inventory Outbound Reports 01:19…" at bounding box center [336, 167] width 673 height 334
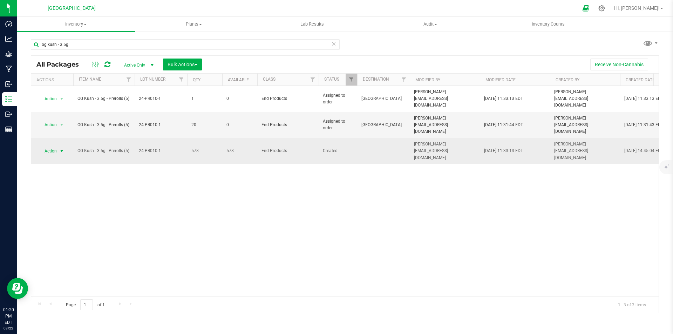
click at [40, 146] on span "Action" at bounding box center [47, 151] width 19 height 10
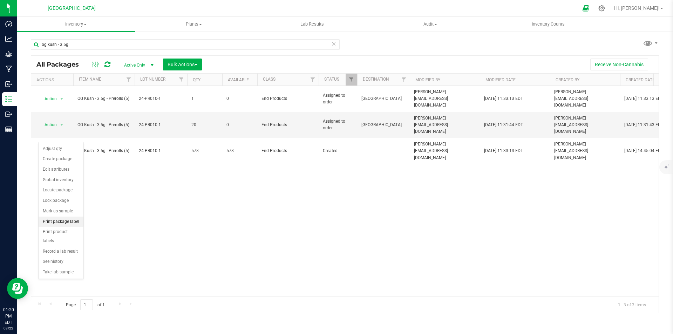
click at [70, 222] on li "Print package label" at bounding box center [61, 222] width 45 height 11
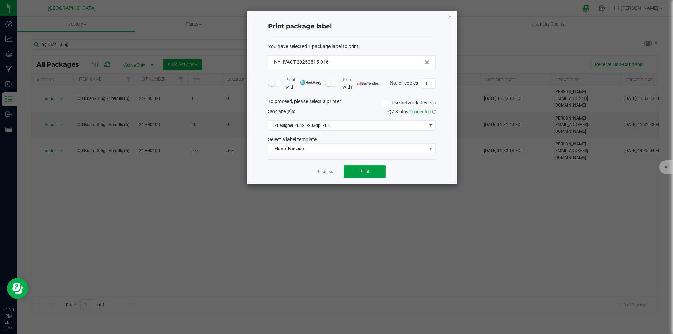
click at [365, 173] on span "Print" at bounding box center [364, 172] width 11 height 6
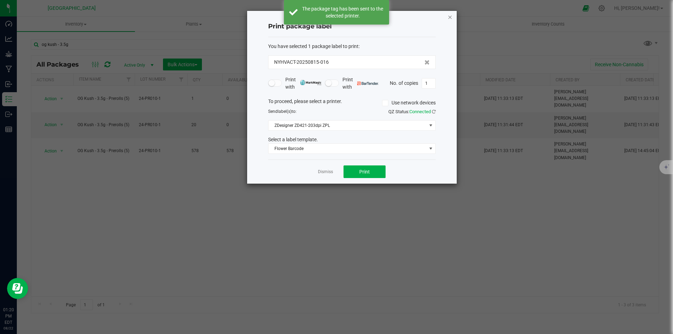
click at [448, 16] on icon "button" at bounding box center [450, 17] width 5 height 8
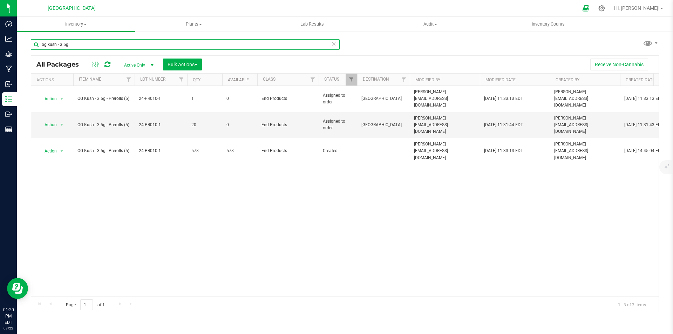
drag, startPoint x: 87, startPoint y: 45, endPoint x: -31, endPoint y: 34, distance: 118.0
click at [0, 34] on html "Dashboard Analytics Grow Manufacturing Inbound Inventory Outbound Reports 01:20…" at bounding box center [336, 167] width 673 height 334
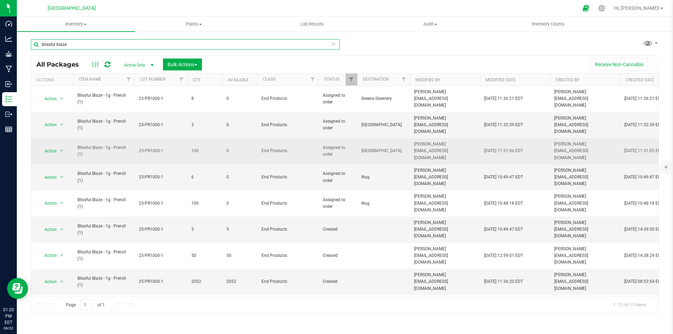
scroll to position [8, 0]
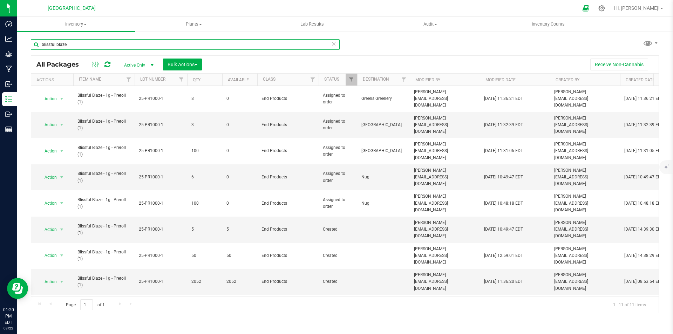
scroll to position [8, 0]
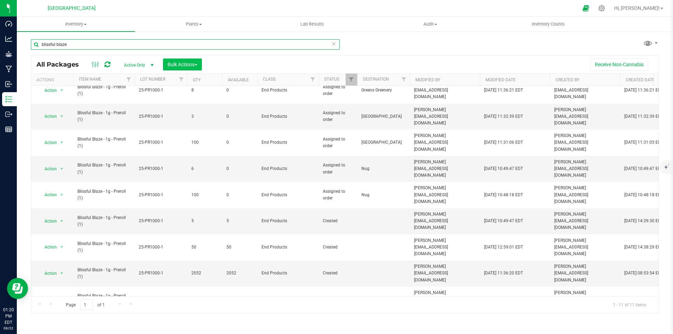
type input "blissful blaze"
click at [189, 66] on span "Bulk Actions" at bounding box center [183, 65] width 30 height 6
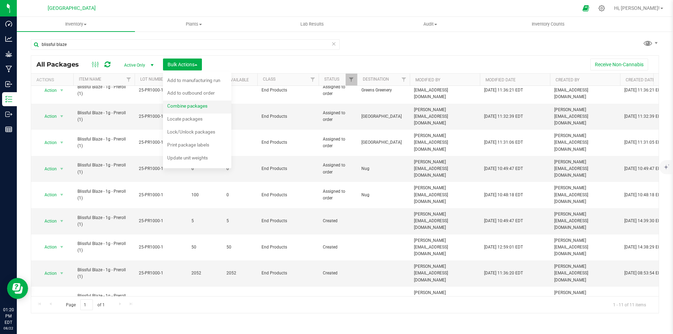
click at [186, 105] on span "Combine packages" at bounding box center [187, 106] width 40 height 6
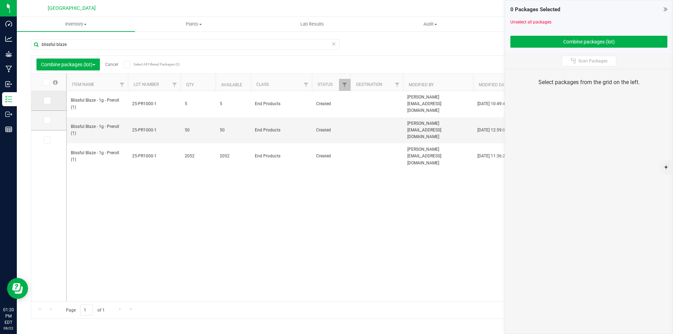
click at [48, 101] on icon at bounding box center [47, 101] width 5 height 0
click at [0, 0] on input "checkbox" at bounding box center [0, 0] width 0 height 0
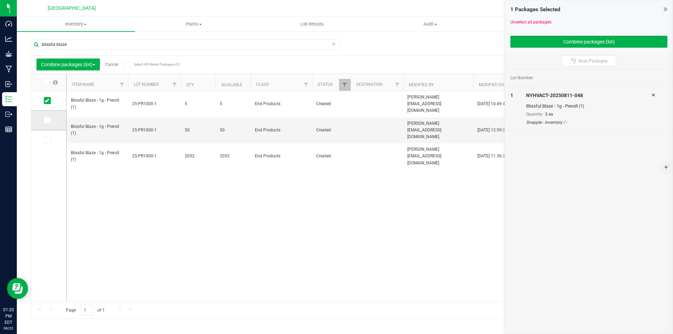
click at [49, 120] on span at bounding box center [47, 120] width 7 height 7
click at [0, 0] on input "checkbox" at bounding box center [0, 0] width 0 height 0
click at [50, 137] on span at bounding box center [47, 139] width 7 height 7
click at [0, 0] on input "checkbox" at bounding box center [0, 0] width 0 height 0
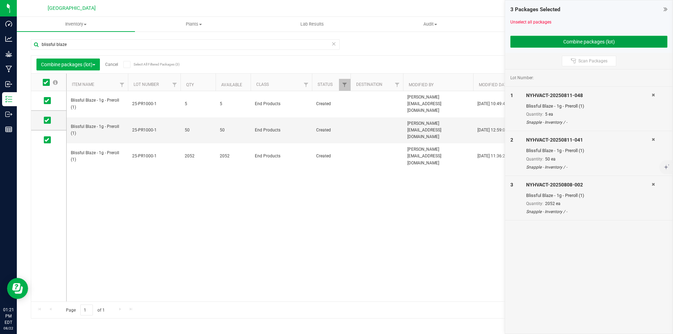
click at [635, 43] on button "Combine packages (lot)" at bounding box center [589, 42] width 157 height 12
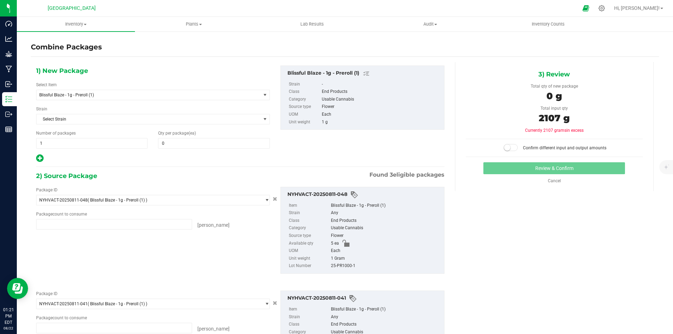
type input "5 ea"
type input "50 ea"
type input "2052 ea"
click at [189, 146] on span at bounding box center [214, 143] width 112 height 11
type input "2107"
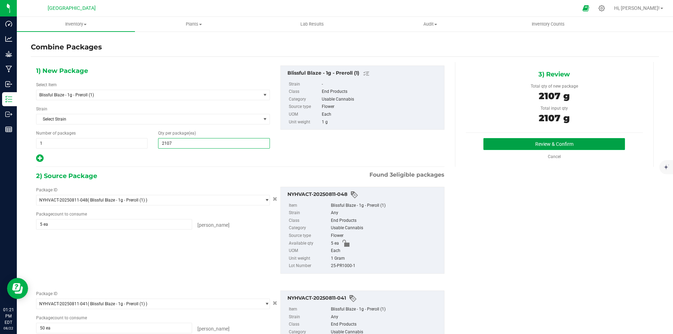
type input "2,107"
click at [569, 146] on button "Review & Confirm" at bounding box center [555, 144] width 142 height 12
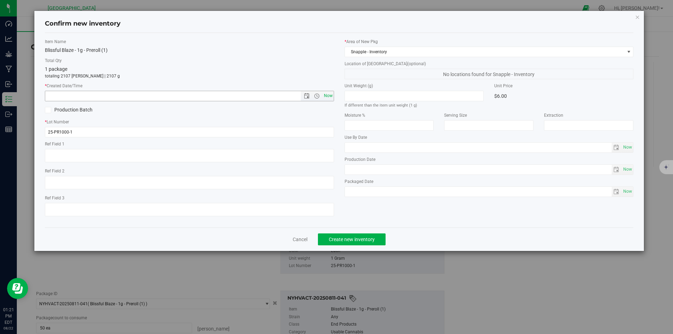
click at [332, 95] on span "Now" at bounding box center [328, 96] width 12 height 10
type input "[DATE] 1:21 PM"
click at [365, 243] on button "Create new inventory" at bounding box center [352, 240] width 68 height 12
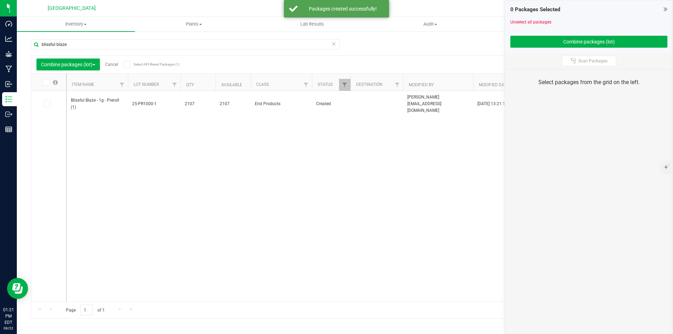
click at [666, 6] on icon at bounding box center [666, 9] width 4 height 7
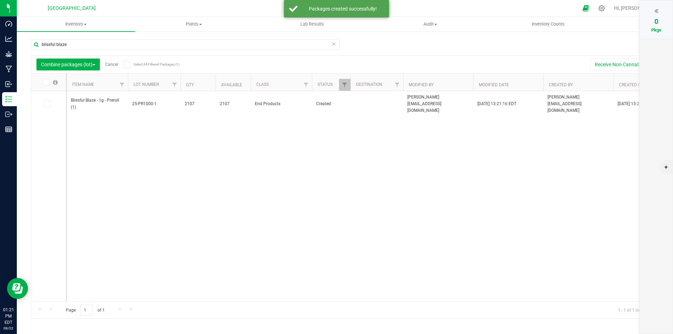
click at [114, 66] on link "Cancel" at bounding box center [111, 64] width 13 height 5
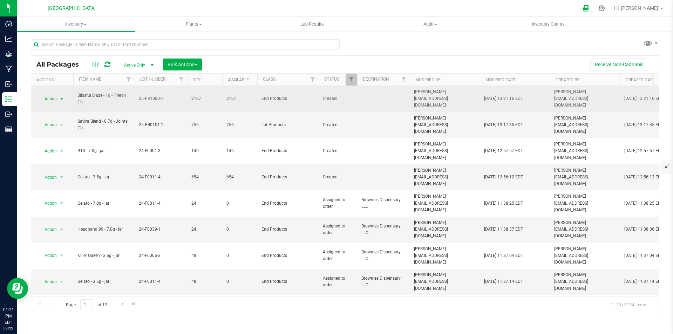
click at [56, 97] on span "Action" at bounding box center [47, 99] width 19 height 10
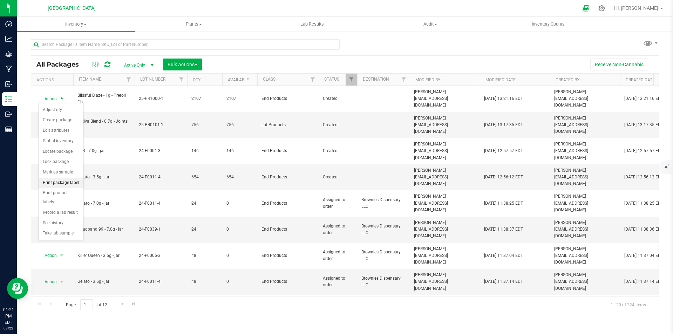
click at [61, 182] on li "Print package label" at bounding box center [61, 183] width 45 height 11
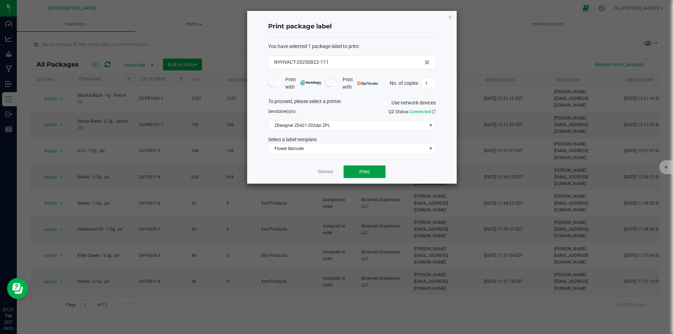
click at [367, 171] on span "Print" at bounding box center [364, 172] width 11 height 6
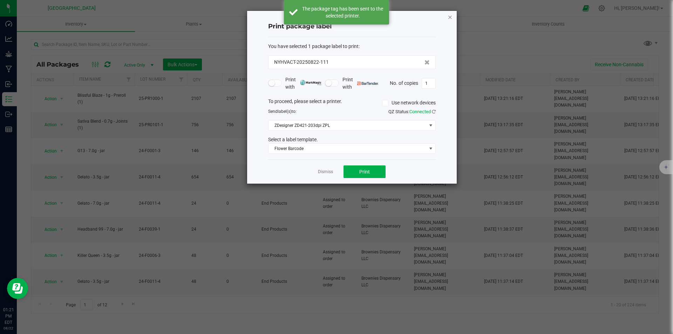
click at [451, 17] on icon "button" at bounding box center [450, 17] width 5 height 8
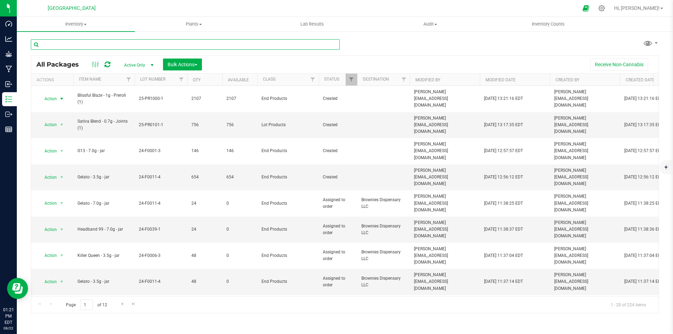
click at [156, 43] on input "text" at bounding box center [185, 44] width 309 height 11
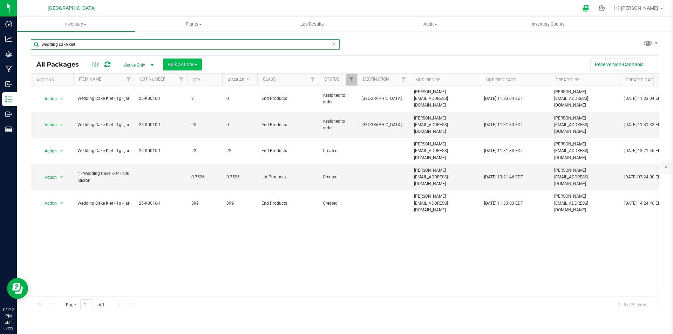
type input "wedding cake kief"
click at [185, 66] on span "Bulk Actions" at bounding box center [183, 65] width 30 height 6
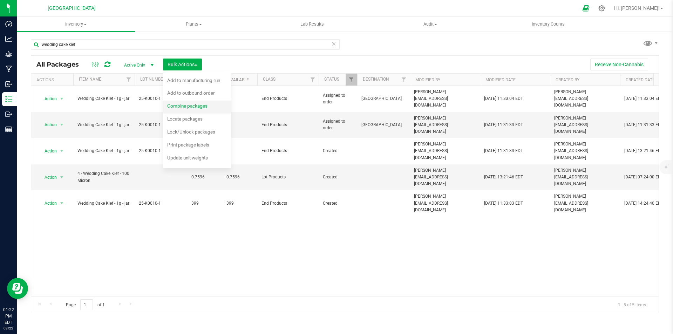
click at [201, 102] on div "Combine packages" at bounding box center [192, 106] width 50 height 11
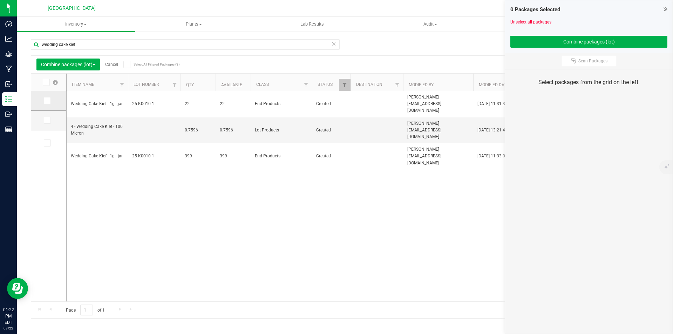
click at [51, 100] on label at bounding box center [49, 100] width 10 height 7
click at [0, 0] on input "checkbox" at bounding box center [0, 0] width 0 height 0
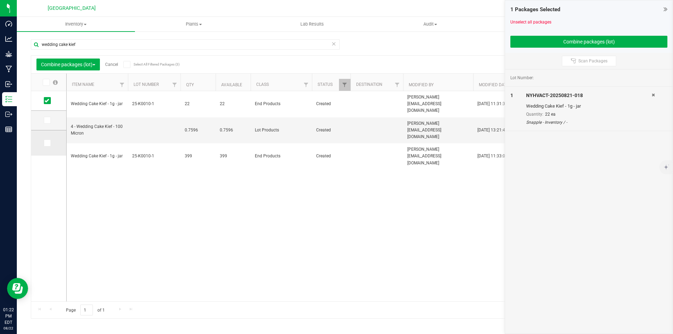
click at [50, 137] on td at bounding box center [48, 142] width 35 height 25
click at [49, 143] on icon at bounding box center [47, 143] width 5 height 0
click at [0, 0] on input "checkbox" at bounding box center [0, 0] width 0 height 0
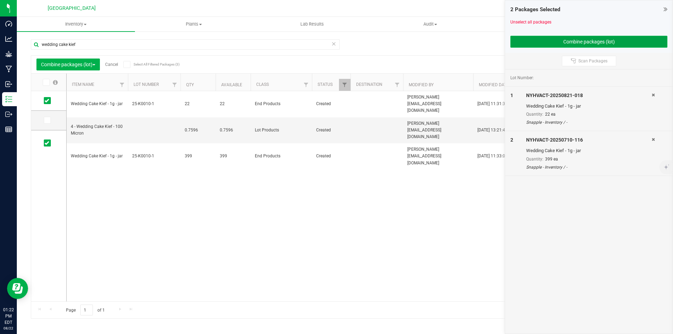
click at [567, 42] on button "Combine packages (lot)" at bounding box center [589, 42] width 157 height 12
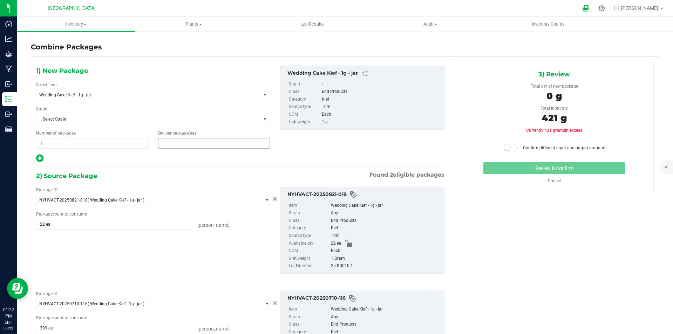
click at [226, 147] on span at bounding box center [214, 143] width 112 height 11
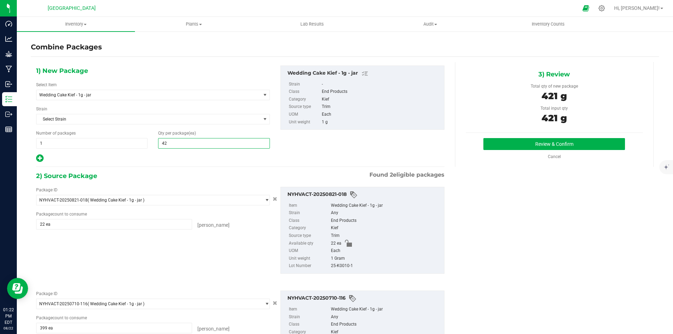
type input "421"
click at [501, 141] on button "Review & Confirm" at bounding box center [555, 144] width 142 height 12
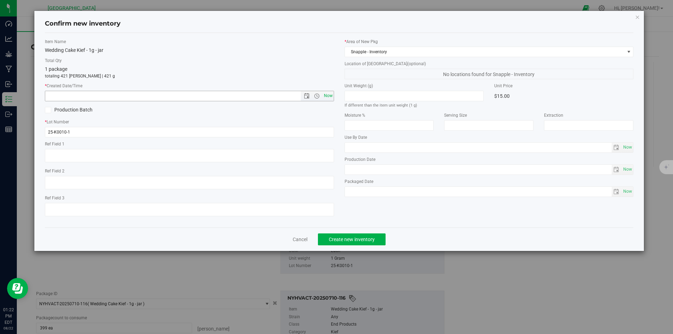
click at [328, 95] on span "Now" at bounding box center [328, 96] width 12 height 10
type input "[DATE] 1:22 PM"
click at [358, 237] on span "Create new inventory" at bounding box center [352, 240] width 46 height 6
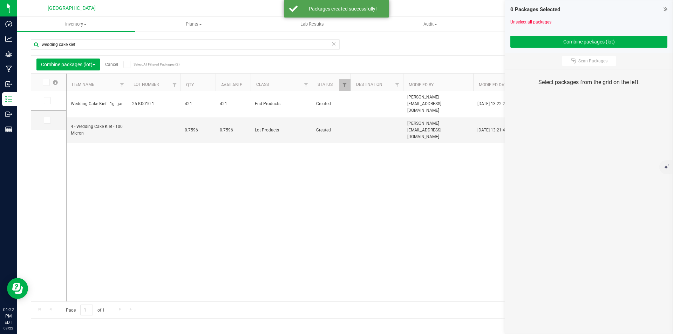
click at [110, 62] on link "Cancel" at bounding box center [111, 64] width 13 height 5
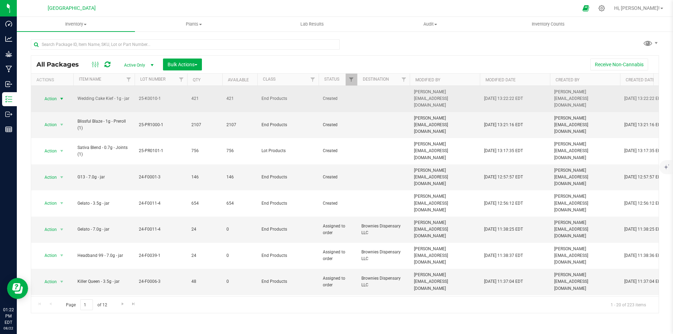
click at [61, 96] on span "select" at bounding box center [62, 99] width 6 height 6
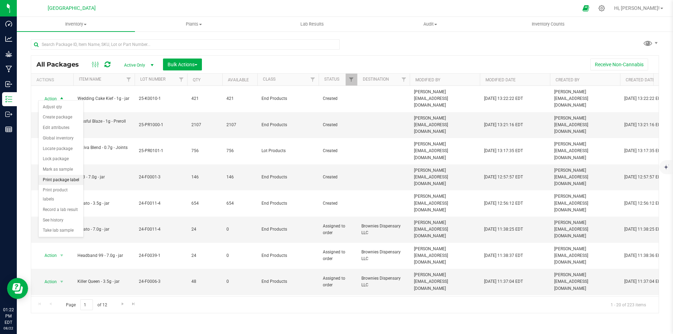
click at [73, 177] on li "Print package label" at bounding box center [61, 180] width 45 height 11
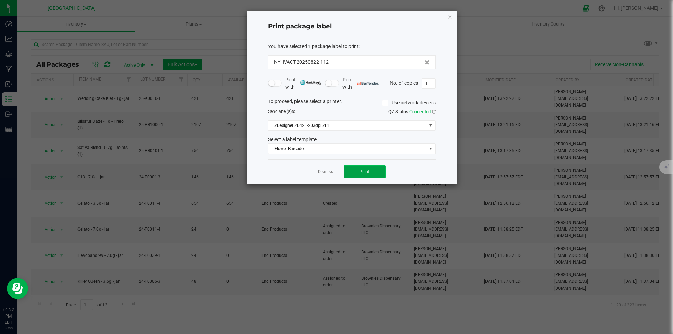
click at [368, 171] on span "Print" at bounding box center [364, 172] width 11 height 6
click at [449, 17] on icon "button" at bounding box center [450, 17] width 5 height 8
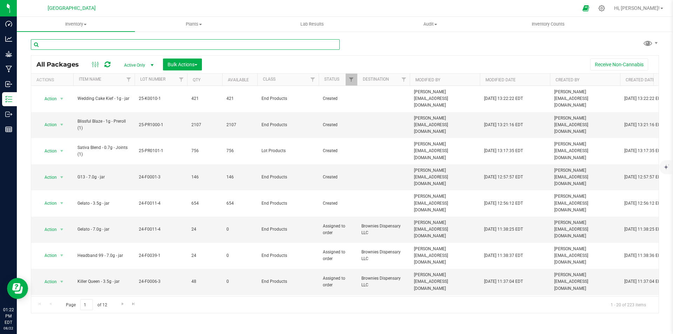
click at [147, 47] on input "text" at bounding box center [185, 44] width 309 height 11
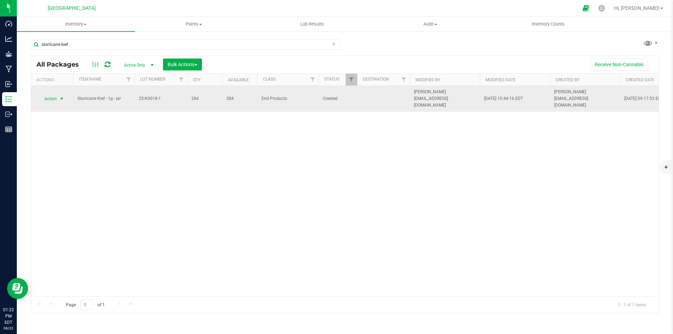
click at [55, 98] on span "Action" at bounding box center [47, 99] width 19 height 10
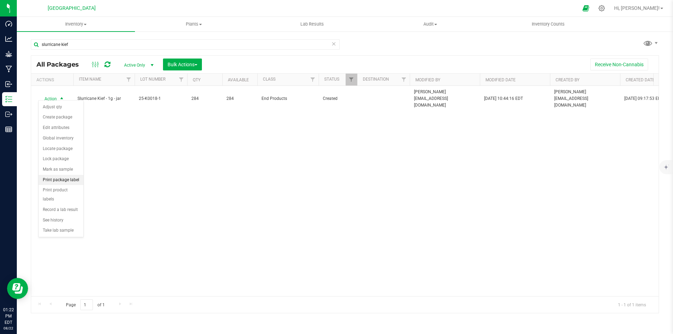
click at [69, 181] on li "Print package label" at bounding box center [61, 180] width 45 height 11
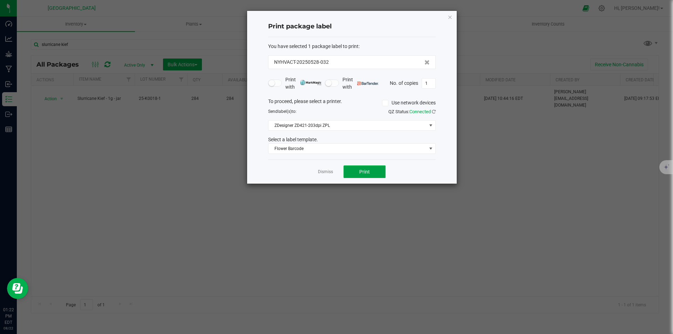
click at [381, 170] on button "Print" at bounding box center [365, 172] width 42 height 13
click at [453, 16] on div "Print package label You have selected 1 package label to print : NYHVACT-202505…" at bounding box center [352, 97] width 210 height 173
click at [450, 16] on icon "button" at bounding box center [450, 17] width 5 height 8
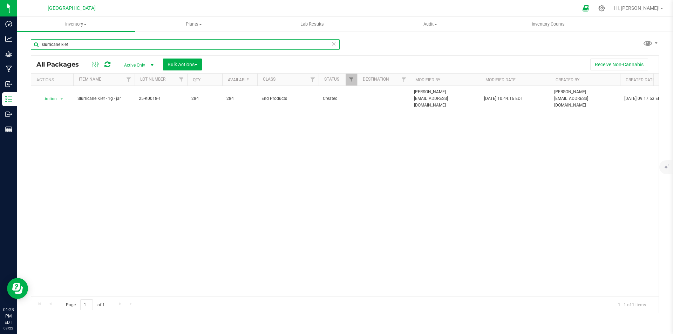
drag, startPoint x: 83, startPoint y: 46, endPoint x: 34, endPoint y: 41, distance: 49.7
click at [34, 41] on input "slurricane kief" at bounding box center [185, 44] width 309 height 11
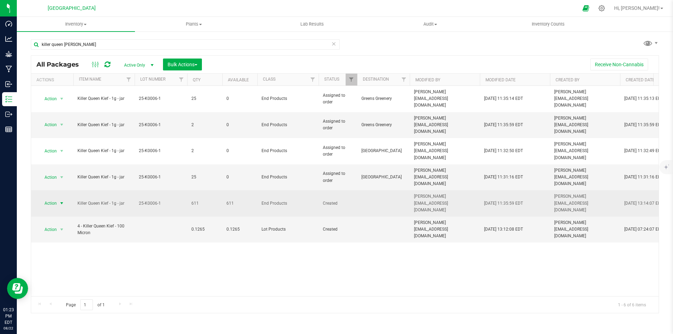
click at [54, 199] on span "Action" at bounding box center [47, 204] width 19 height 10
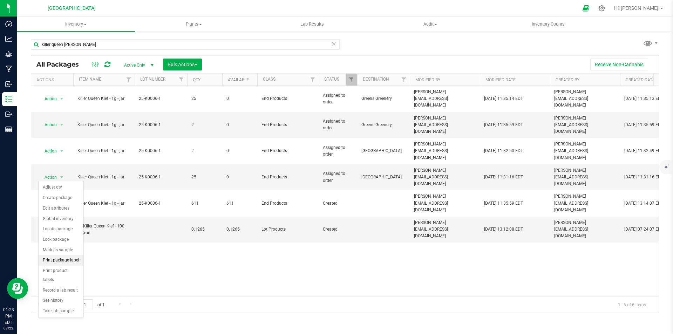
click at [65, 260] on li "Print package label" at bounding box center [61, 260] width 45 height 11
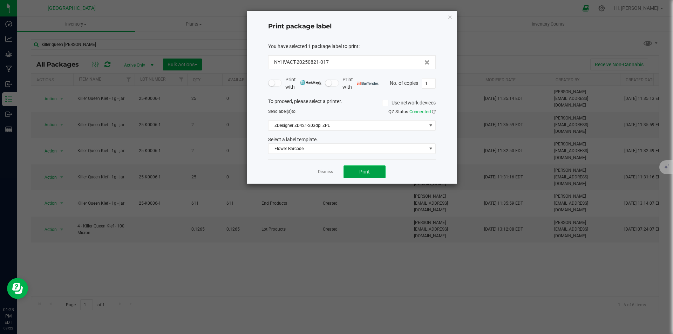
click at [379, 169] on button "Print" at bounding box center [365, 172] width 42 height 13
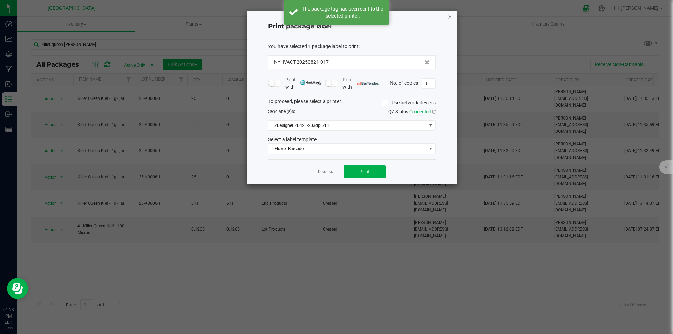
click at [450, 17] on icon "button" at bounding box center [450, 17] width 5 height 8
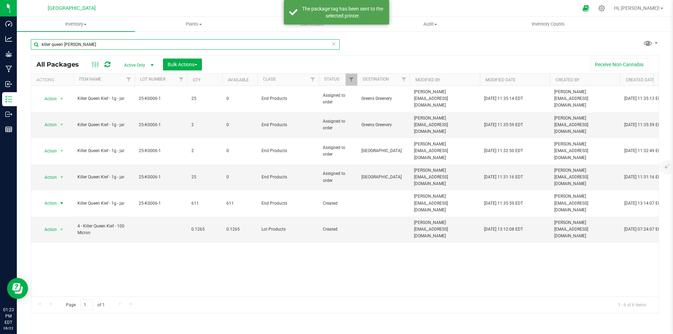
click at [120, 48] on input "killer queen [PERSON_NAME]" at bounding box center [185, 44] width 309 height 11
type input "k"
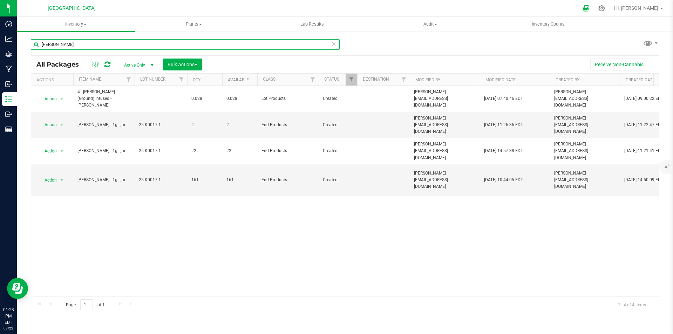
type input "[PERSON_NAME]"
click at [192, 57] on div "All Packages Active Only Active Only Lab Samples Locked All Bulk Actions Add to…" at bounding box center [345, 65] width 628 height 18
click at [191, 65] on span "Bulk Actions" at bounding box center [183, 65] width 30 height 6
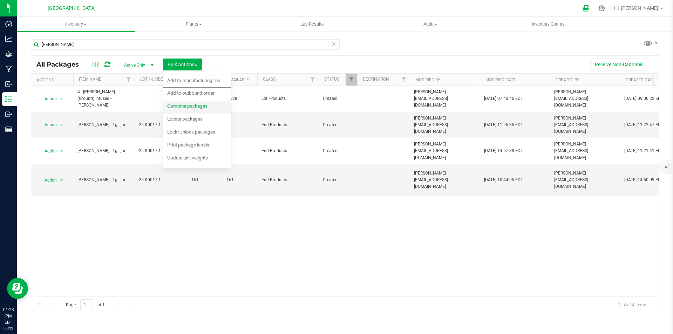
click at [195, 108] on span "Combine packages" at bounding box center [187, 106] width 40 height 6
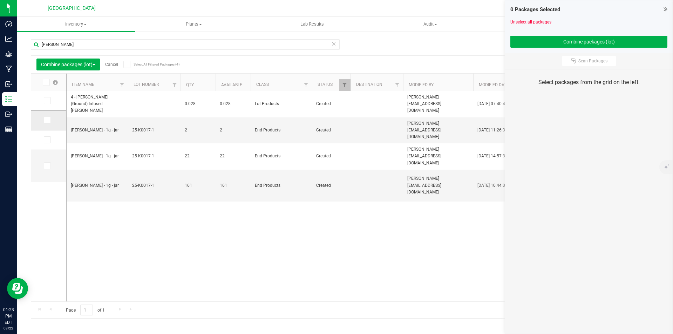
click at [46, 120] on icon at bounding box center [47, 120] width 5 height 0
click at [0, 0] on input "checkbox" at bounding box center [0, 0] width 0 height 0
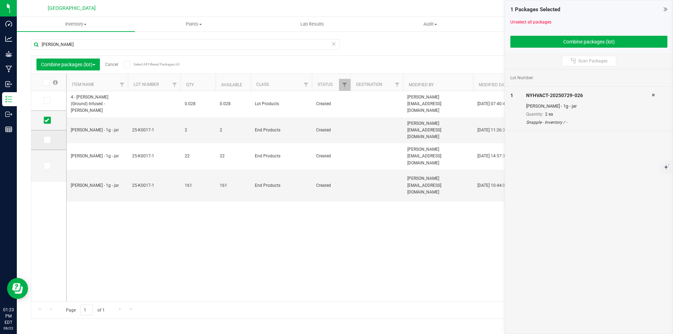
click at [48, 140] on icon at bounding box center [47, 140] width 5 height 0
click at [0, 0] on input "checkbox" at bounding box center [0, 0] width 0 height 0
click at [51, 168] on label at bounding box center [49, 165] width 10 height 7
click at [0, 0] on input "checkbox" at bounding box center [0, 0] width 0 height 0
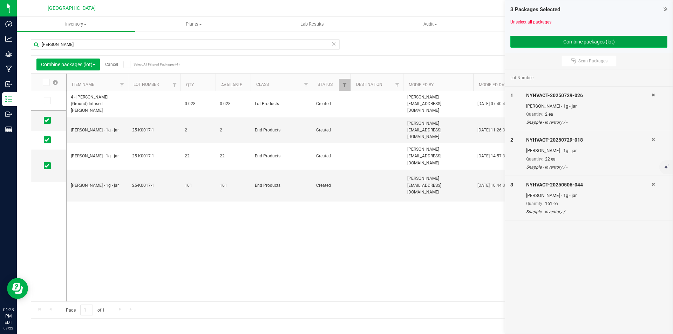
click at [605, 41] on button "Combine packages (lot)" at bounding box center [589, 42] width 157 height 12
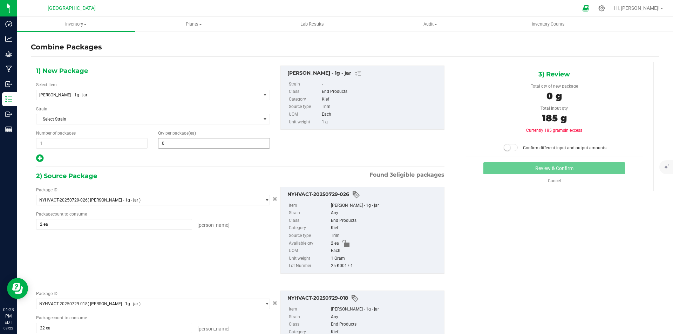
click at [172, 141] on span "0 0" at bounding box center [214, 143] width 112 height 11
type input "185"
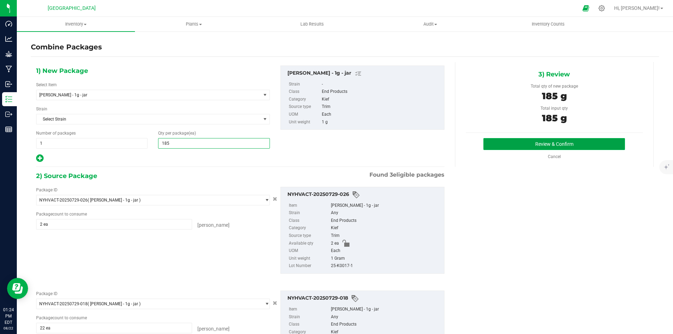
type input "185"
click at [583, 147] on button "Review & Confirm" at bounding box center [555, 144] width 142 height 12
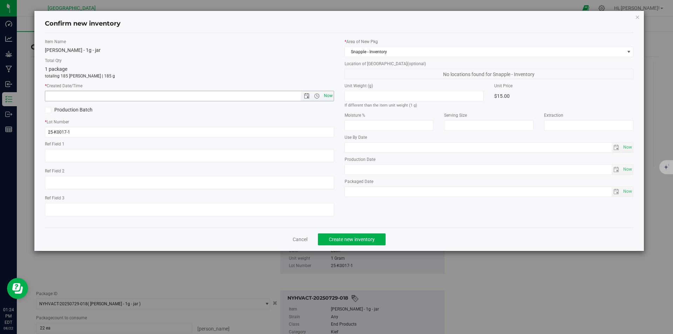
click at [328, 98] on span "Now" at bounding box center [328, 96] width 12 height 10
type input "[DATE] 1:24 PM"
click at [365, 237] on span "Create new inventory" at bounding box center [352, 240] width 46 height 6
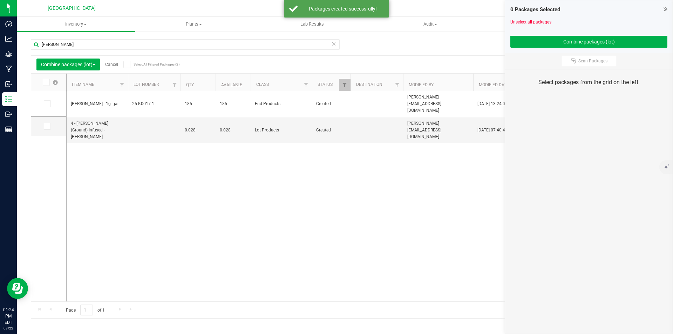
click at [109, 65] on link "Cancel" at bounding box center [111, 64] width 13 height 5
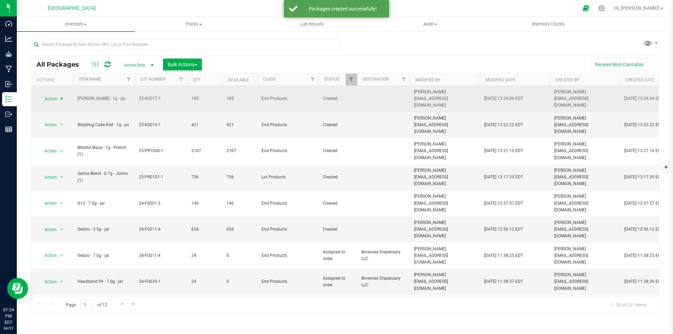
click at [49, 94] on span "Action" at bounding box center [47, 99] width 19 height 10
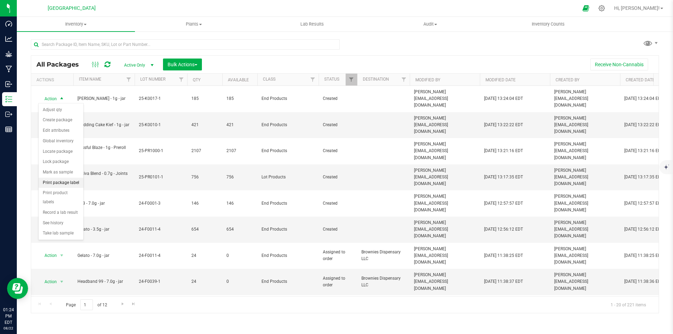
click at [61, 179] on li "Print package label" at bounding box center [61, 183] width 45 height 11
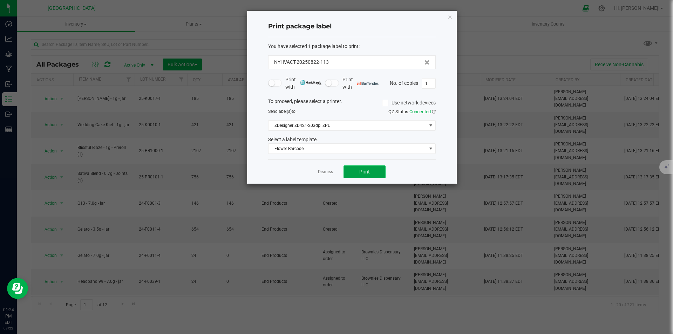
click at [360, 171] on span "Print" at bounding box center [364, 172] width 11 height 6
click at [448, 14] on icon "button" at bounding box center [450, 17] width 5 height 8
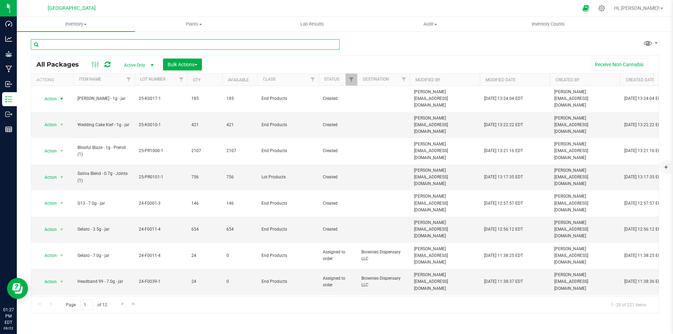
click at [138, 47] on input "text" at bounding box center [185, 44] width 309 height 11
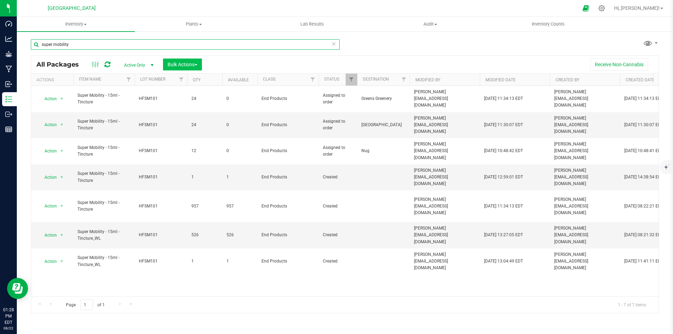
type input "super mobility"
click at [184, 63] on span "Bulk Actions" at bounding box center [183, 65] width 30 height 6
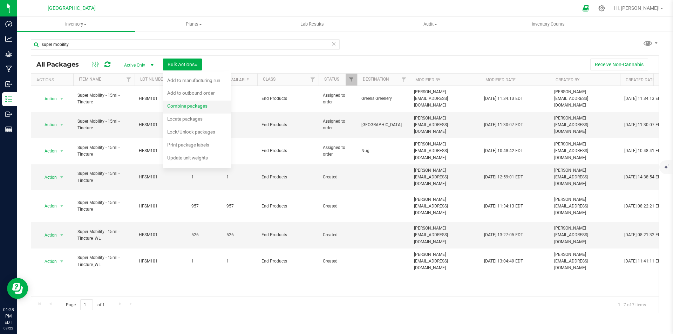
click at [193, 102] on div "Combine packages" at bounding box center [192, 106] width 50 height 11
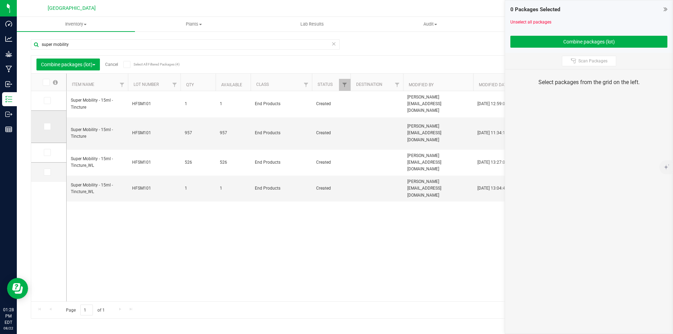
click at [53, 126] on label at bounding box center [49, 126] width 10 height 7
click at [0, 0] on input "checkbox" at bounding box center [0, 0] width 0 height 0
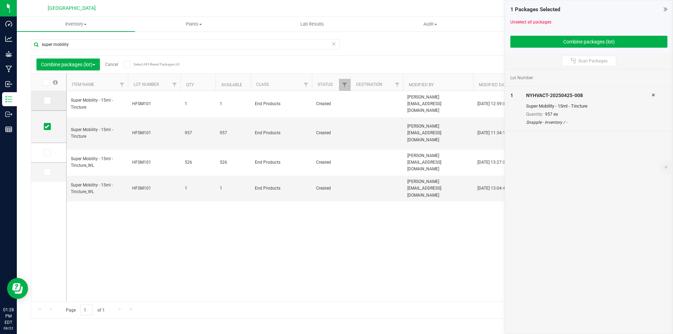
click at [49, 102] on span at bounding box center [47, 100] width 7 height 7
click at [0, 0] on input "checkbox" at bounding box center [0, 0] width 0 height 0
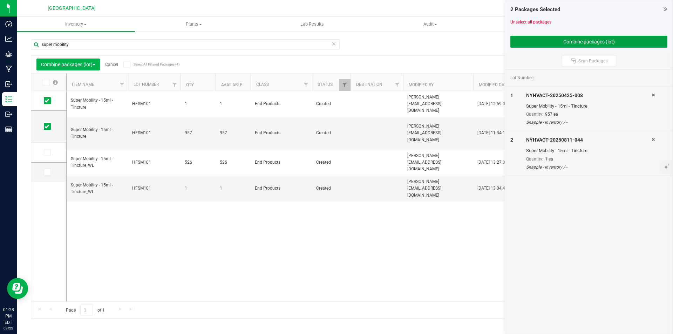
click at [591, 39] on button "Combine packages (lot)" at bounding box center [589, 42] width 157 height 12
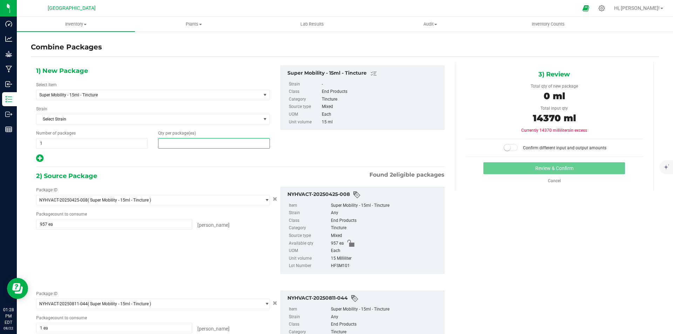
click at [193, 146] on span at bounding box center [214, 143] width 112 height 11
type input "958"
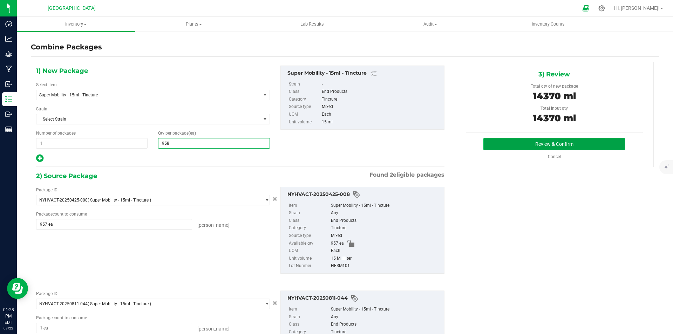
type input "958"
click at [592, 140] on button "Review & Confirm" at bounding box center [555, 144] width 142 height 12
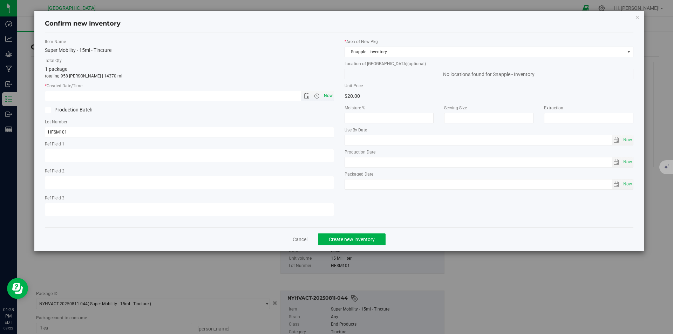
click at [327, 96] on span "Now" at bounding box center [328, 96] width 12 height 10
type input "[DATE] 1:28 PM"
click at [346, 239] on span "Create new inventory" at bounding box center [352, 240] width 46 height 6
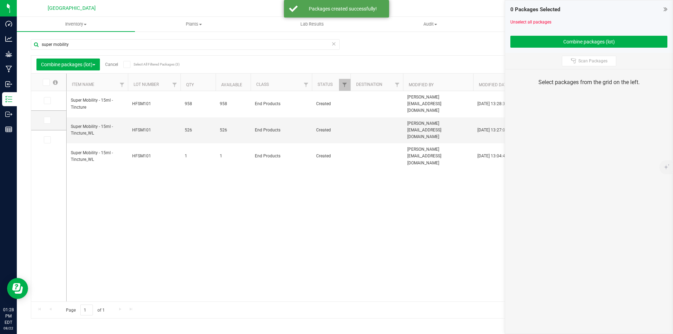
click at [110, 64] on link "Cancel" at bounding box center [111, 64] width 13 height 5
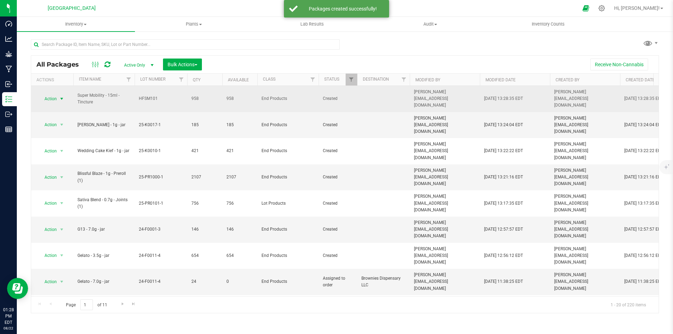
click at [55, 96] on span "Action" at bounding box center [47, 99] width 19 height 10
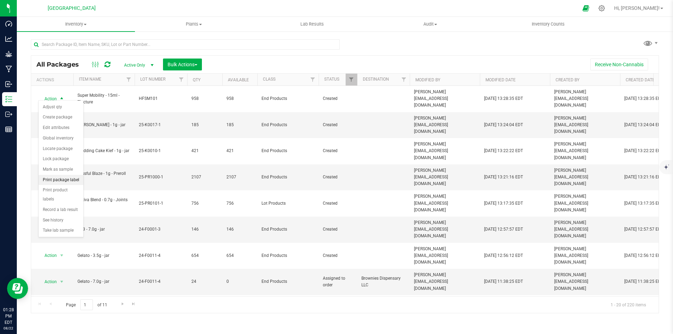
click at [62, 180] on li "Print package label" at bounding box center [61, 180] width 45 height 11
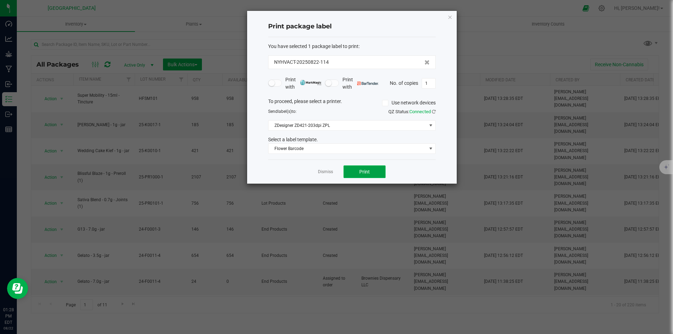
click at [382, 169] on button "Print" at bounding box center [365, 172] width 42 height 13
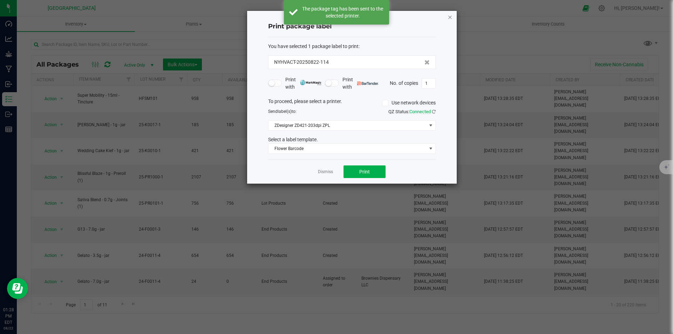
click at [451, 15] on icon "button" at bounding box center [450, 17] width 5 height 8
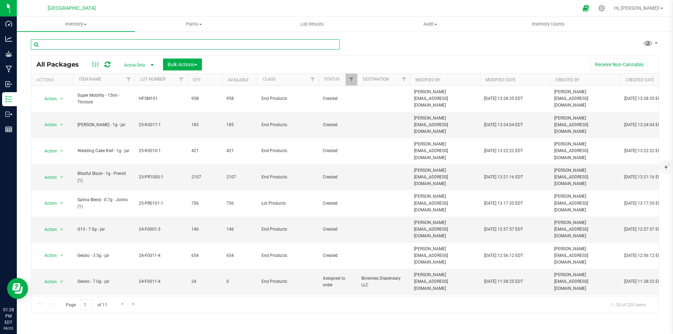
click at [167, 41] on input "text" at bounding box center [185, 44] width 309 height 11
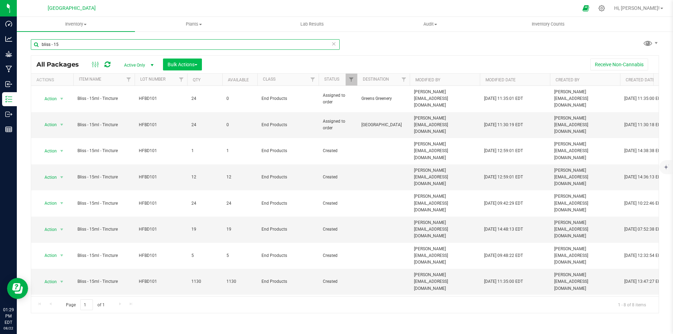
type input "bliss - 15"
click at [179, 66] on span "Bulk Actions" at bounding box center [183, 65] width 30 height 6
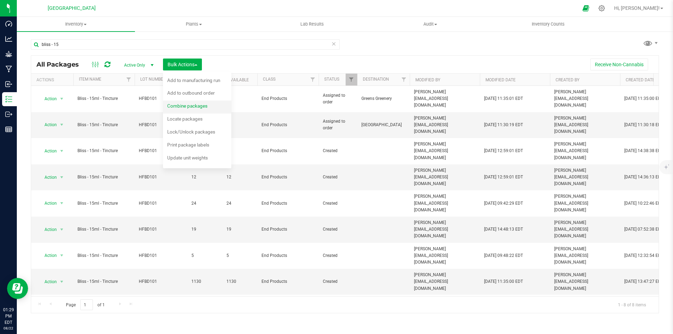
click at [186, 105] on span "Combine packages" at bounding box center [187, 106] width 40 height 6
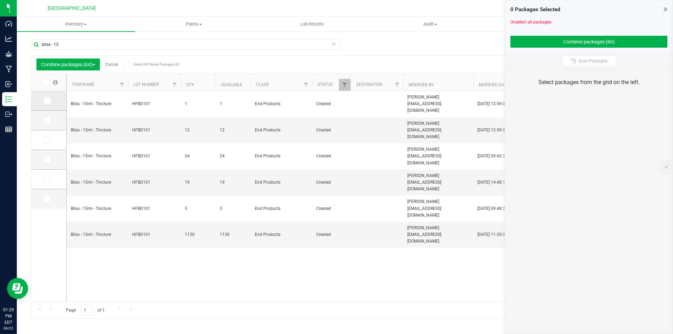
click at [50, 103] on span at bounding box center [47, 100] width 7 height 7
click at [0, 0] on input "checkbox" at bounding box center [0, 0] width 0 height 0
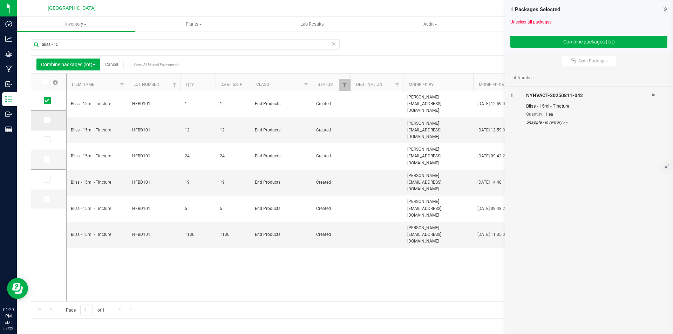
click at [45, 115] on td at bounding box center [48, 121] width 35 height 20
click at [49, 120] on icon at bounding box center [47, 120] width 5 height 0
click at [0, 0] on input "checkbox" at bounding box center [0, 0] width 0 height 0
click at [48, 140] on icon at bounding box center [47, 140] width 5 height 0
click at [0, 0] on input "checkbox" at bounding box center [0, 0] width 0 height 0
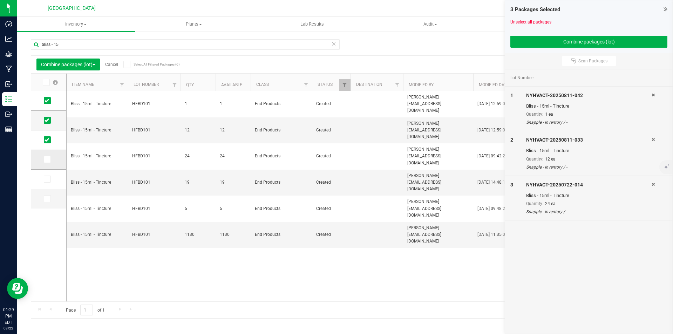
click at [51, 161] on label at bounding box center [49, 159] width 10 height 7
click at [0, 0] on input "checkbox" at bounding box center [0, 0] width 0 height 0
click at [51, 177] on label at bounding box center [49, 179] width 10 height 7
click at [0, 0] on input "checkbox" at bounding box center [0, 0] width 0 height 0
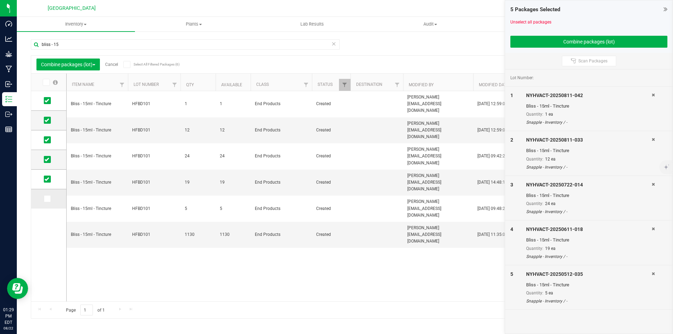
click at [47, 199] on icon at bounding box center [47, 199] width 5 height 0
click at [0, 0] on input "checkbox" at bounding box center [0, 0] width 0 height 0
click at [616, 34] on div at bounding box center [589, 33] width 157 height 5
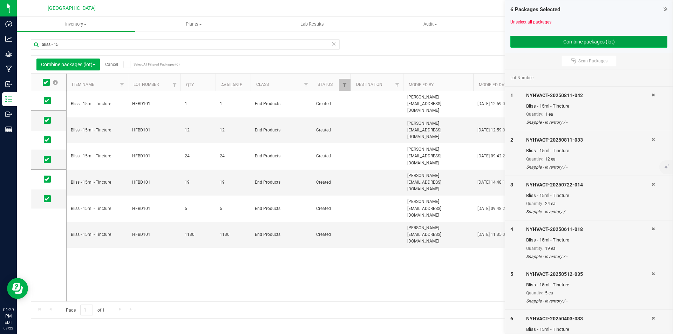
click at [620, 39] on button "Combine packages (lot)" at bounding box center [589, 42] width 157 height 12
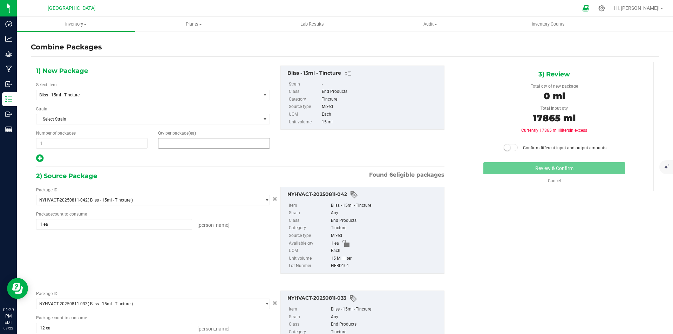
click at [223, 139] on span at bounding box center [214, 143] width 112 height 11
type input "1191"
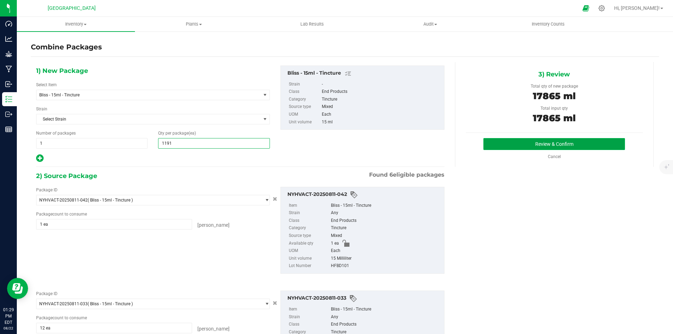
type input "1,191"
click at [583, 142] on button "Review & Confirm" at bounding box center [555, 144] width 142 height 12
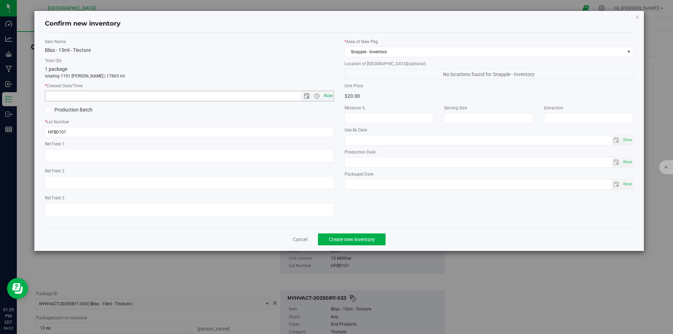
click at [332, 93] on span "Now" at bounding box center [328, 96] width 12 height 10
type input "[DATE] 1:29 PM"
click at [350, 242] on span "Create new inventory" at bounding box center [352, 240] width 46 height 6
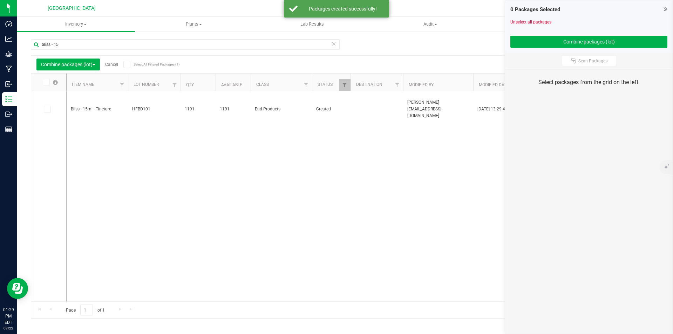
click at [116, 65] on link "Cancel" at bounding box center [111, 64] width 13 height 5
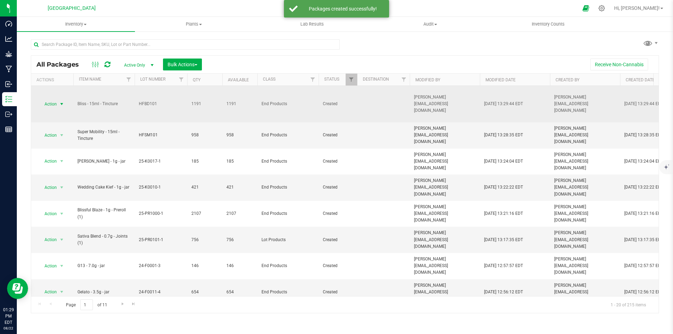
click at [62, 103] on span "select" at bounding box center [62, 104] width 6 height 6
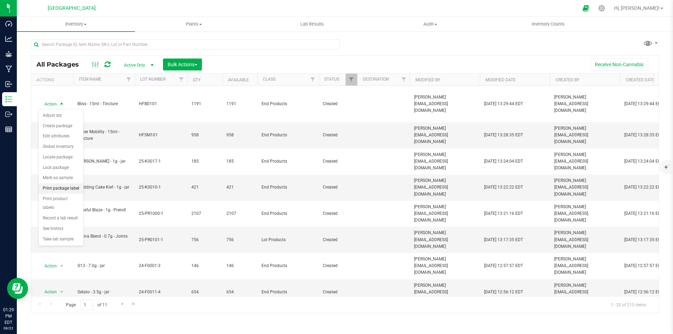
click at [59, 188] on li "Print package label" at bounding box center [61, 188] width 45 height 11
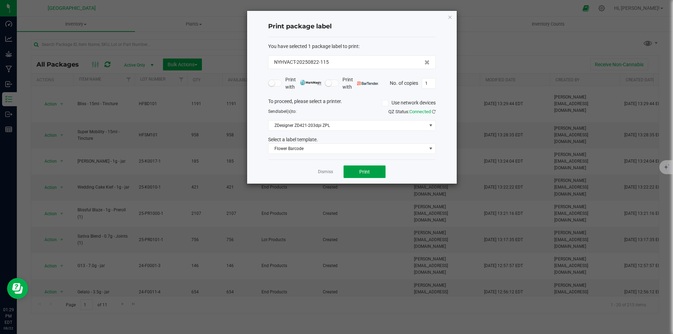
click at [365, 166] on button "Print" at bounding box center [365, 172] width 42 height 13
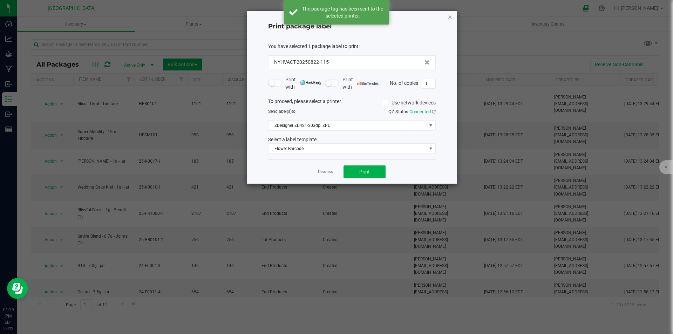
click at [450, 15] on icon "button" at bounding box center [450, 17] width 5 height 8
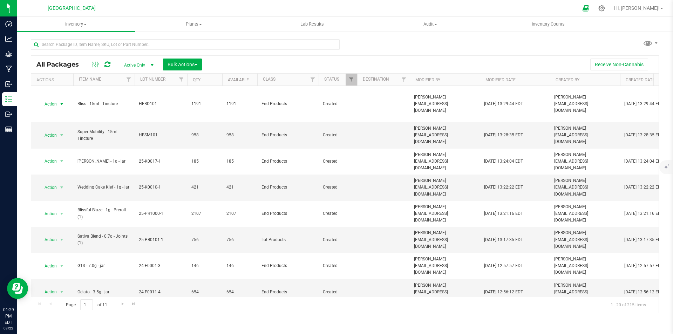
click at [220, 50] on div at bounding box center [185, 47] width 309 height 16
click at [220, 47] on input "text" at bounding box center [185, 44] width 309 height 11
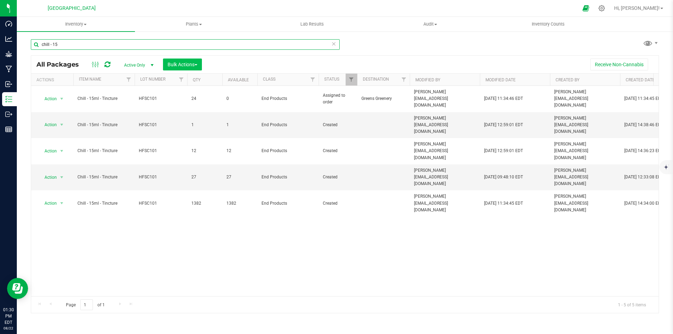
type input "chill - 15"
click at [183, 68] on button "Bulk Actions" at bounding box center [182, 65] width 39 height 12
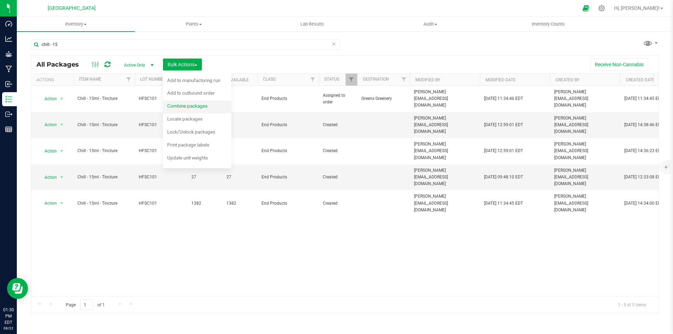
click at [197, 109] on div "Combine packages" at bounding box center [192, 106] width 50 height 11
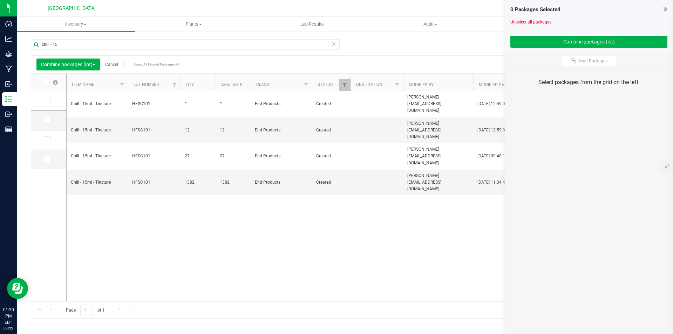
click at [47, 101] on icon at bounding box center [47, 101] width 5 height 0
click at [0, 0] on input "checkbox" at bounding box center [0, 0] width 0 height 0
click at [47, 120] on icon at bounding box center [47, 120] width 5 height 0
click at [0, 0] on input "checkbox" at bounding box center [0, 0] width 0 height 0
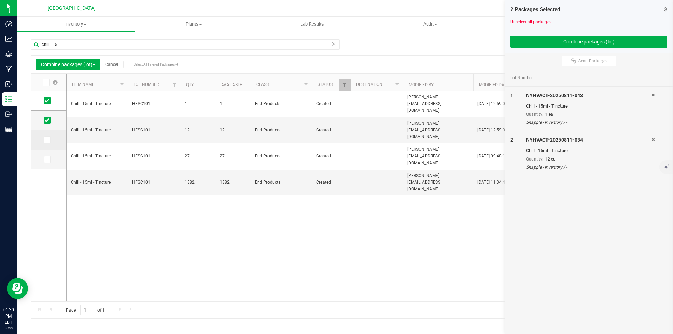
click at [48, 136] on span at bounding box center [47, 139] width 7 height 7
click at [0, 0] on input "checkbox" at bounding box center [0, 0] width 0 height 0
click at [47, 155] on td at bounding box center [48, 159] width 35 height 19
click at [48, 160] on icon at bounding box center [47, 160] width 5 height 0
click at [0, 0] on input "checkbox" at bounding box center [0, 0] width 0 height 0
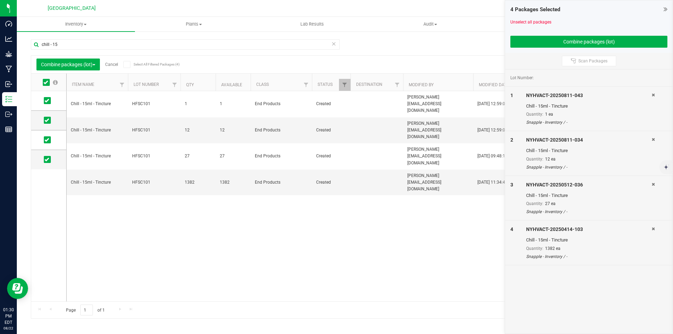
click at [584, 34] on div at bounding box center [589, 33] width 157 height 5
click at [580, 38] on button "Combine packages (lot)" at bounding box center [589, 42] width 157 height 12
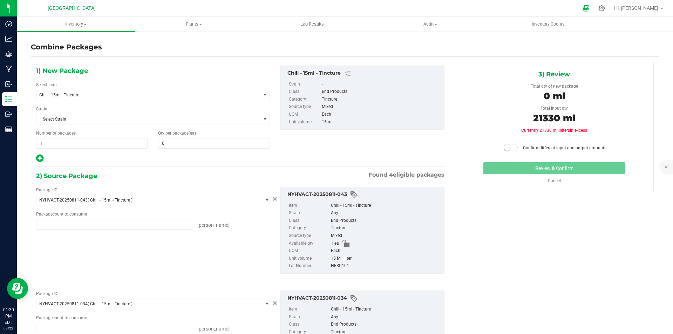
type input "1 ea"
type input "12 ea"
type input "27 ea"
type input "1382 ea"
click at [184, 147] on span at bounding box center [214, 143] width 112 height 11
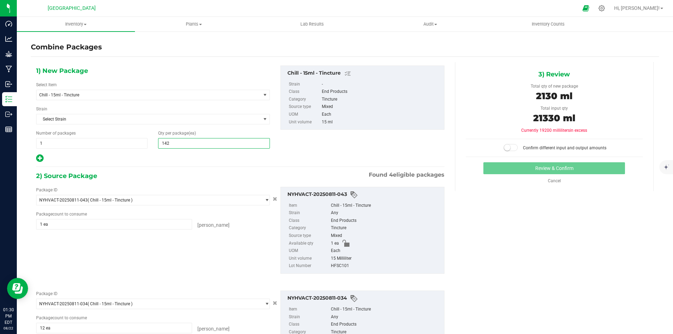
type input "1422"
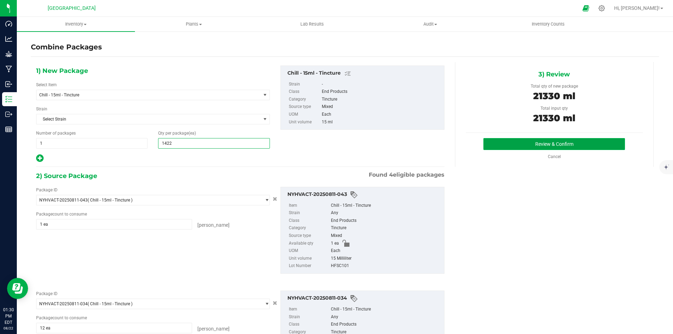
type input "1,422"
click at [597, 143] on button "Review & Confirm" at bounding box center [555, 144] width 142 height 12
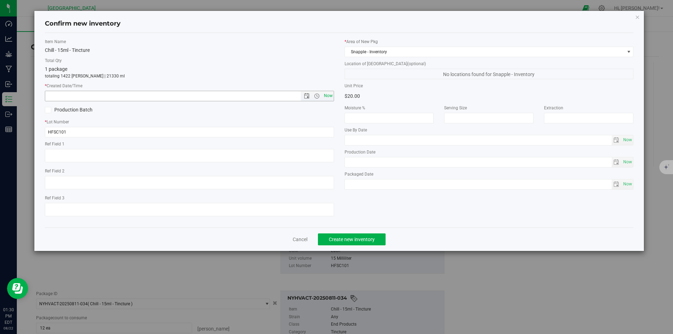
click at [334, 98] on span "Now" at bounding box center [328, 96] width 12 height 10
type input "[DATE] 1:30 PM"
click at [363, 238] on span "Create new inventory" at bounding box center [352, 240] width 46 height 6
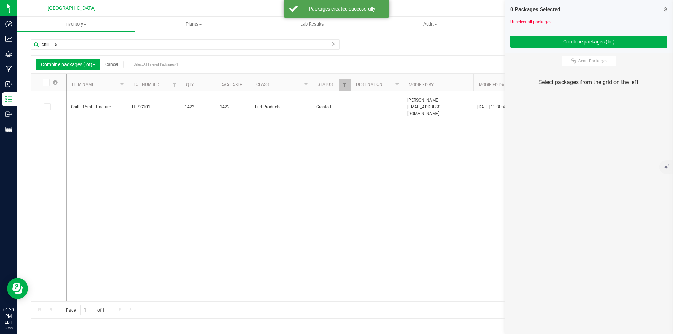
click at [115, 63] on link "Cancel" at bounding box center [111, 64] width 13 height 5
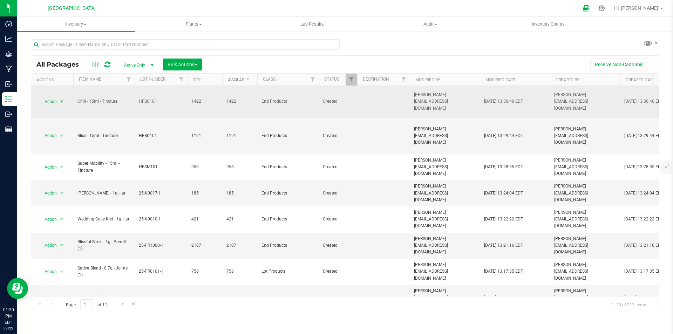
click at [54, 102] on span "Action" at bounding box center [47, 102] width 19 height 10
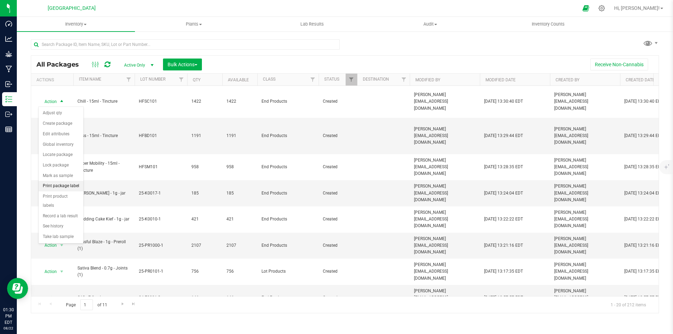
click at [65, 186] on li "Print package label" at bounding box center [61, 186] width 45 height 11
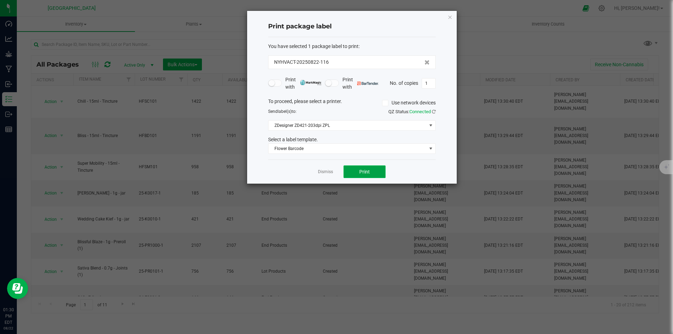
click at [363, 171] on span "Print" at bounding box center [364, 172] width 11 height 6
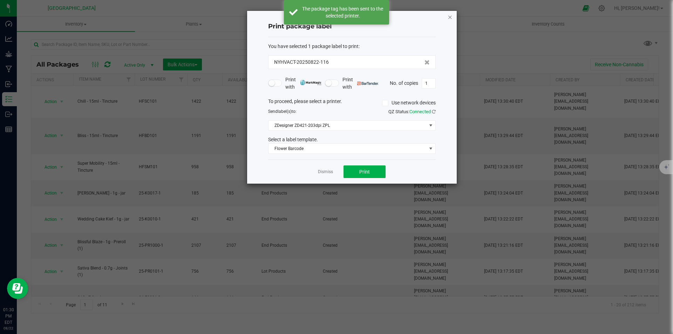
click at [448, 15] on icon "button" at bounding box center [450, 17] width 5 height 8
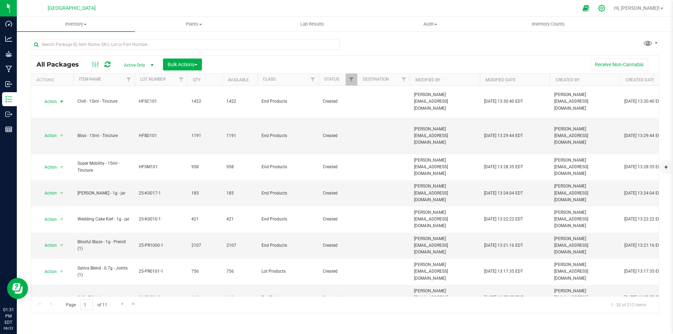
click at [605, 9] on icon at bounding box center [602, 8] width 7 height 7
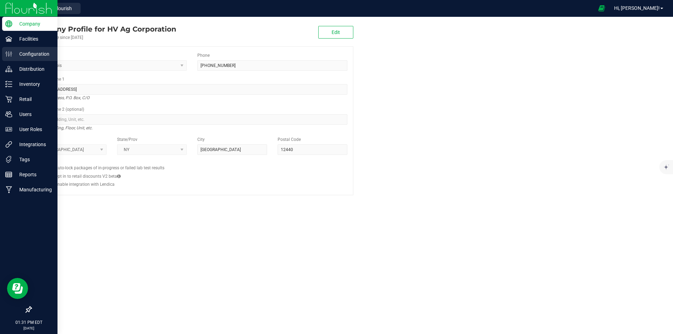
click at [5, 53] on icon at bounding box center [8, 54] width 7 height 7
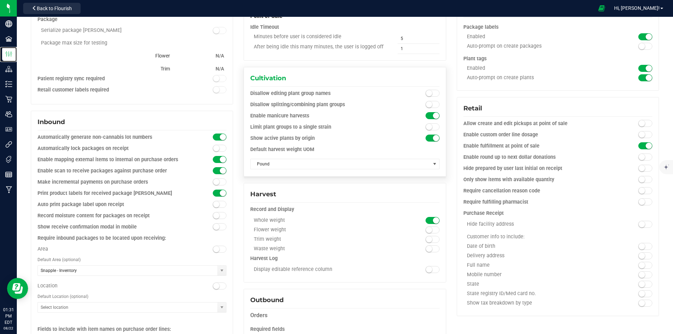
scroll to position [140, 0]
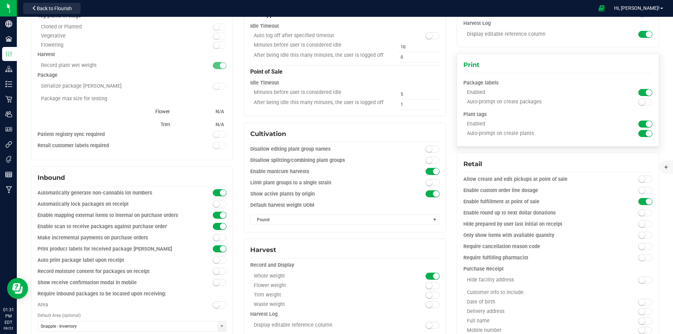
click at [641, 100] on span at bounding box center [646, 102] width 14 height 7
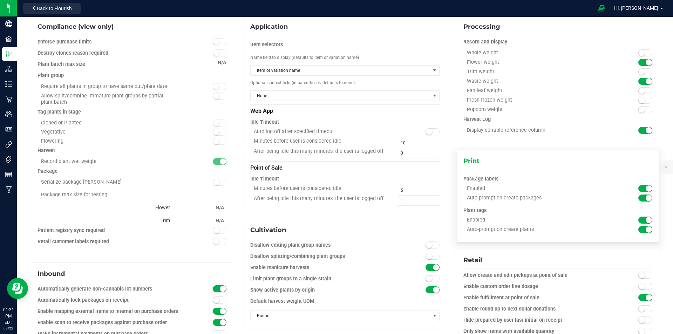
scroll to position [0, 0]
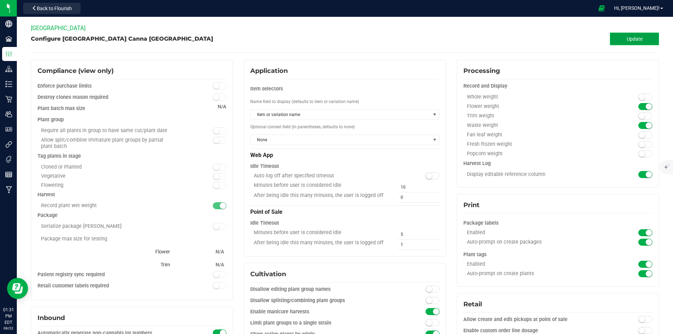
click at [632, 41] on span "Update" at bounding box center [635, 39] width 16 height 6
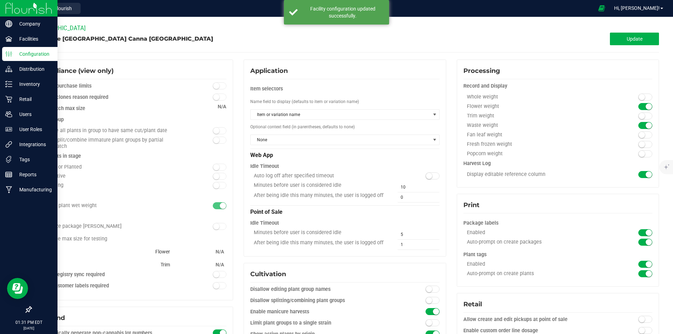
click at [52, 12] on div at bounding box center [29, 8] width 58 height 17
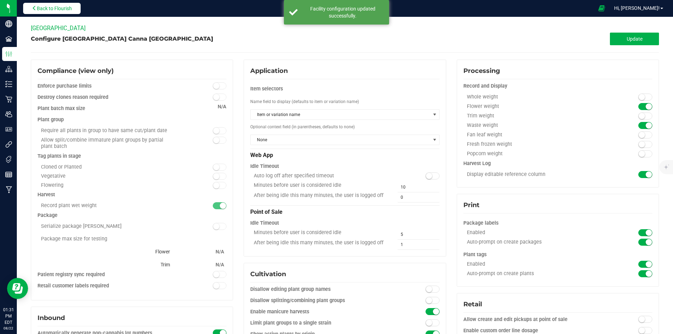
click at [71, 8] on span "Back to Flourish" at bounding box center [54, 9] width 35 height 6
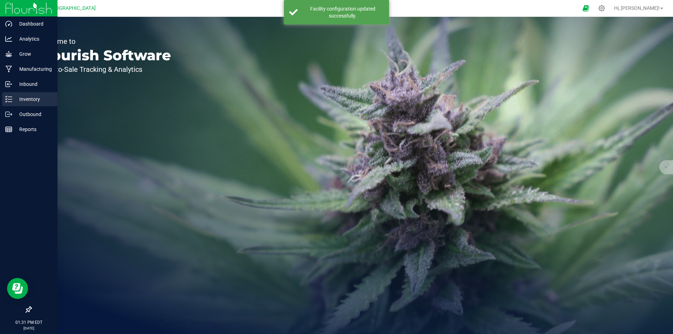
click at [13, 97] on p "Inventory" at bounding box center [33, 99] width 42 height 8
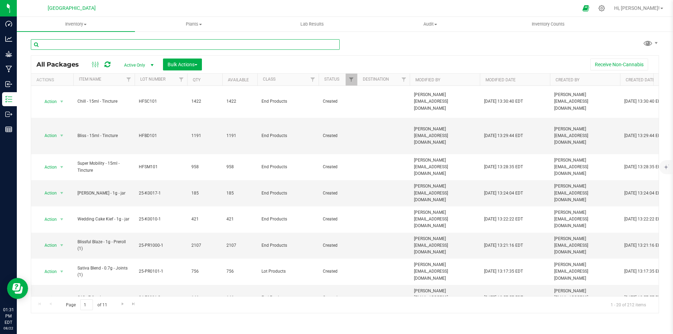
click at [184, 47] on input "text" at bounding box center [185, 44] width 309 height 11
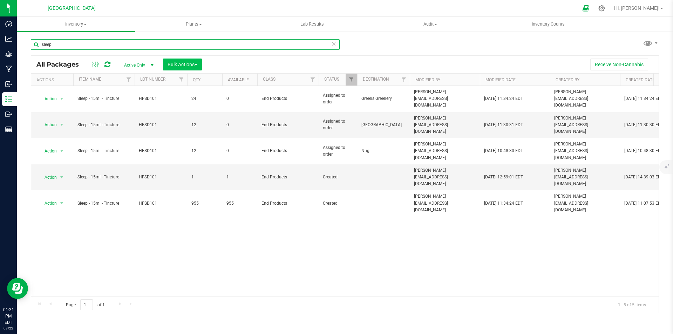
type input "sleep"
click at [190, 66] on span "Bulk Actions" at bounding box center [183, 65] width 30 height 6
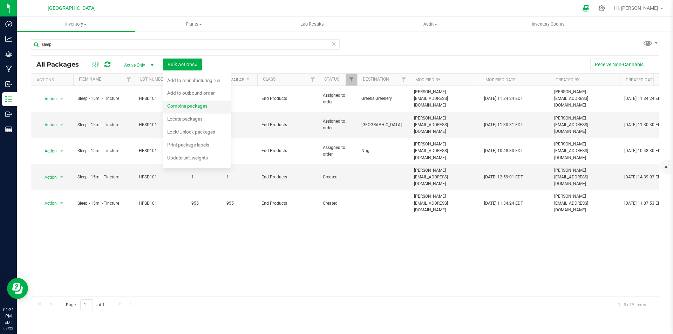
click at [194, 106] on span "Combine packages" at bounding box center [187, 106] width 40 height 6
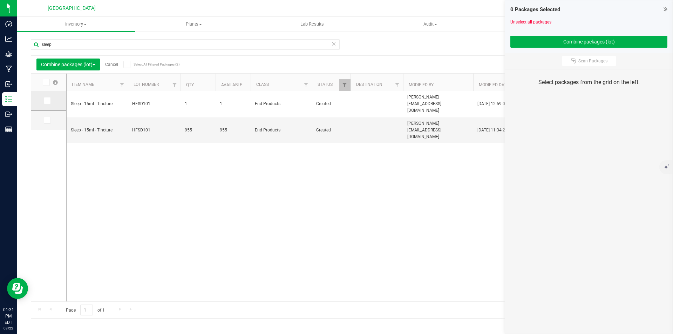
click at [51, 101] on label at bounding box center [49, 100] width 10 height 7
click at [0, 0] on input "checkbox" at bounding box center [0, 0] width 0 height 0
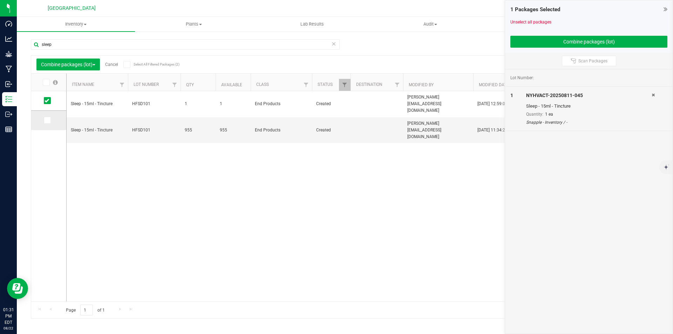
click at [50, 120] on span at bounding box center [47, 120] width 7 height 7
click at [0, 0] on input "checkbox" at bounding box center [0, 0] width 0 height 0
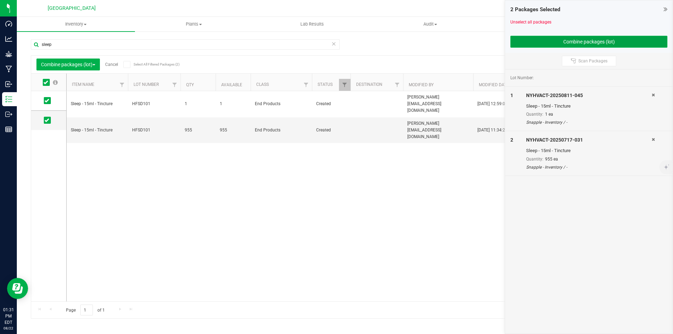
click at [558, 38] on button "Combine packages (lot)" at bounding box center [589, 42] width 157 height 12
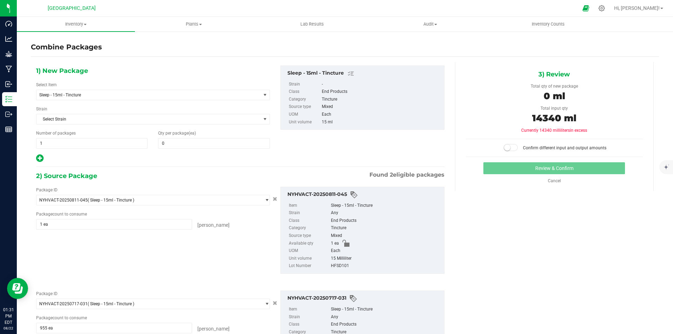
click at [219, 149] on div "1) New Package Select Item Sleep - 15ml - Tincture 2 - BIOMASS - 200 Micron 2 -…" at bounding box center [153, 115] width 244 height 98
click at [218, 146] on span at bounding box center [214, 143] width 112 height 11
type input "956"
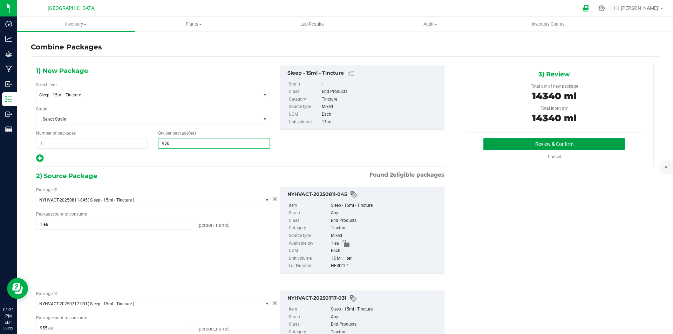
type input "956"
click at [564, 142] on button "Review & Confirm" at bounding box center [555, 144] width 142 height 12
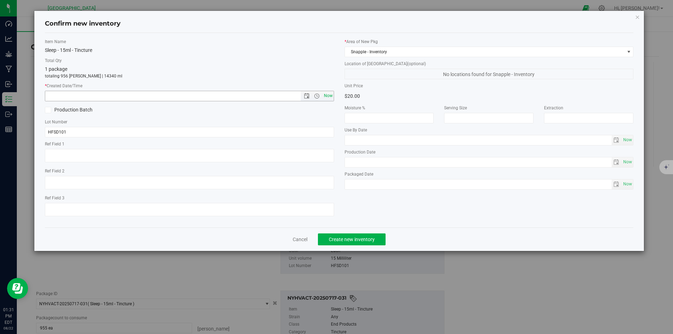
click at [334, 94] on span "Now" at bounding box center [328, 96] width 12 height 10
type input "[DATE] 1:31 PM"
click at [356, 240] on span "Create new inventory" at bounding box center [352, 240] width 46 height 6
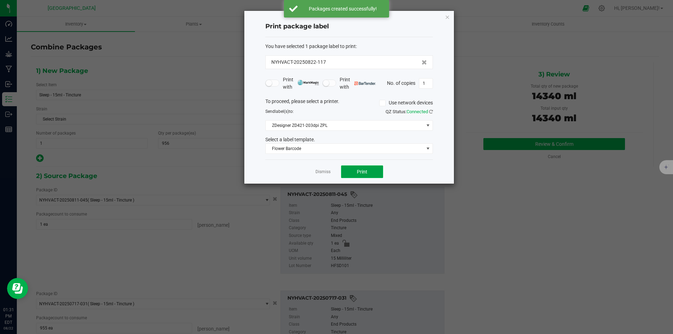
click at [362, 169] on span "Print" at bounding box center [362, 172] width 11 height 6
click at [446, 16] on icon "button" at bounding box center [447, 17] width 5 height 8
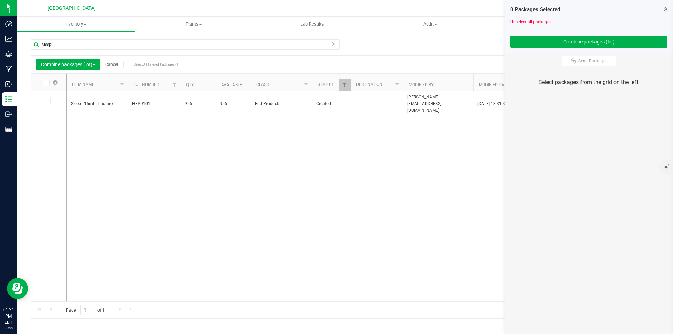
click at [116, 65] on link "Cancel" at bounding box center [111, 64] width 13 height 5
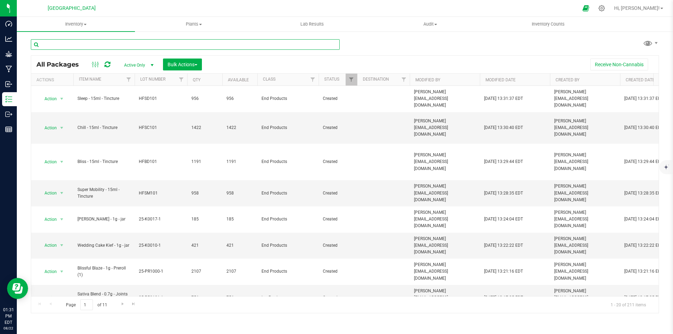
click at [146, 46] on input "text" at bounding box center [185, 44] width 309 height 11
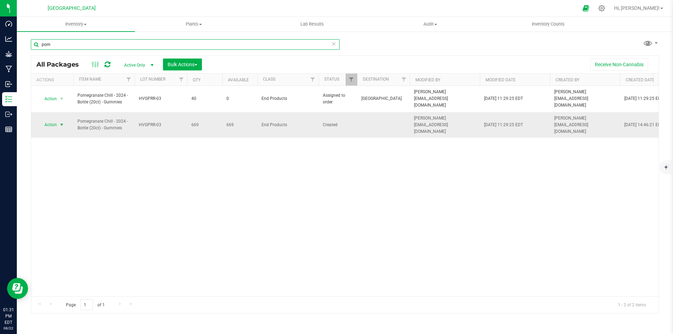
type input "pom"
click at [53, 120] on span "Action" at bounding box center [47, 125] width 19 height 10
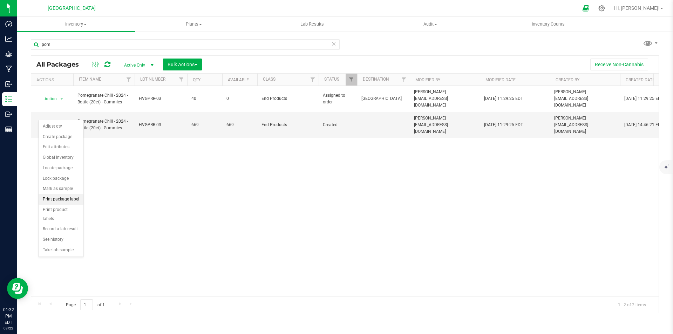
click at [67, 196] on li "Print package label" at bounding box center [61, 199] width 45 height 11
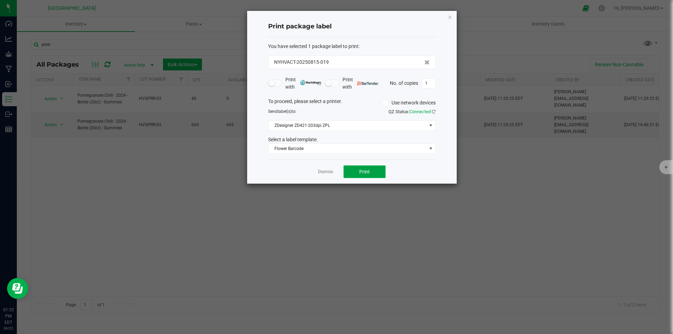
click at [361, 169] on span "Print" at bounding box center [364, 172] width 11 height 6
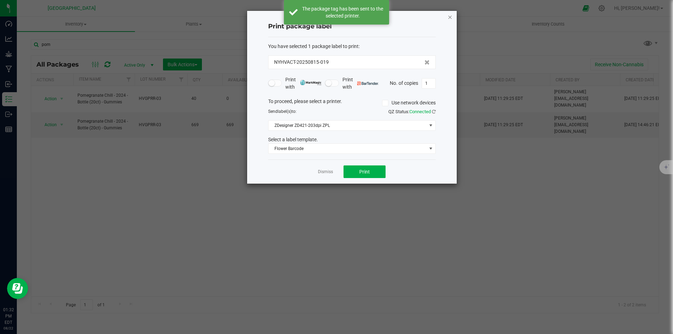
click at [452, 18] on icon "button" at bounding box center [450, 17] width 5 height 8
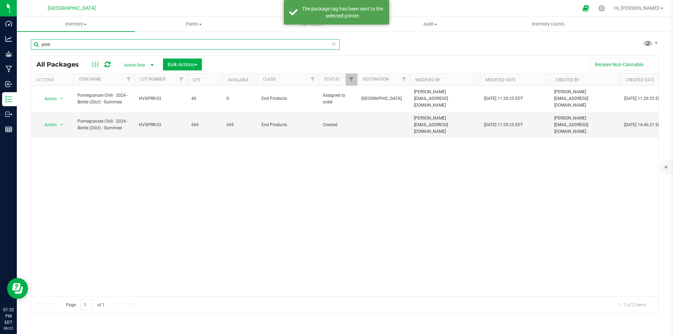
click at [142, 47] on input "pom" at bounding box center [185, 44] width 309 height 11
type input "p"
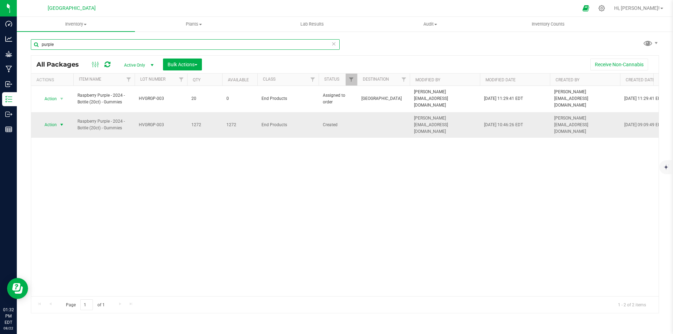
type input "purple"
click at [46, 120] on span "Action" at bounding box center [47, 125] width 19 height 10
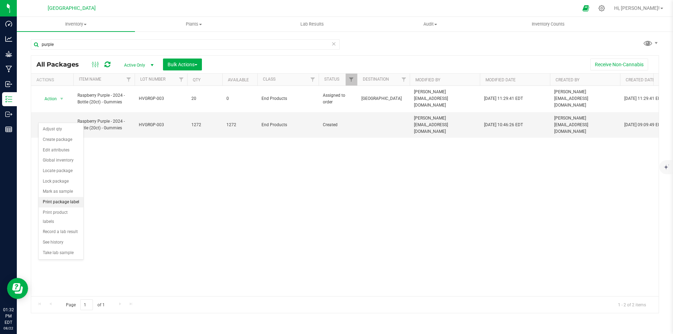
click at [65, 202] on li "Print package label" at bounding box center [61, 202] width 45 height 11
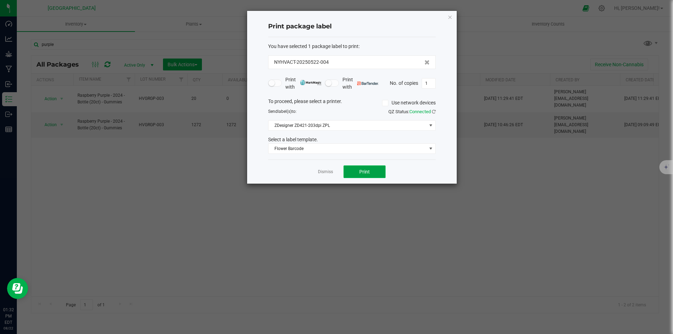
click at [362, 170] on span "Print" at bounding box center [364, 172] width 11 height 6
